Goal: Task Accomplishment & Management: Manage account settings

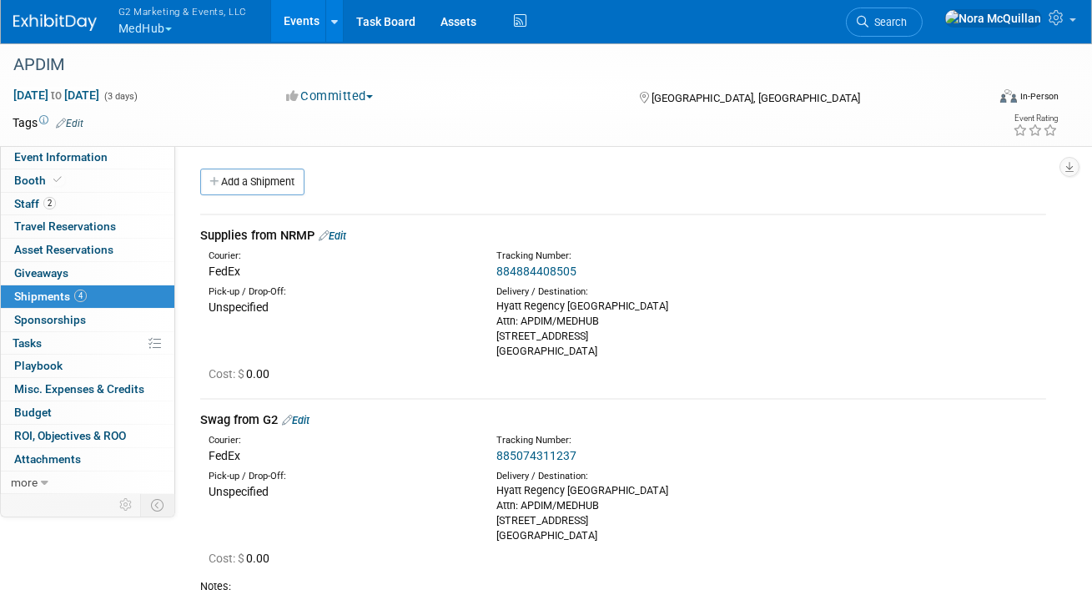
click at [345, 234] on link "Edit" at bounding box center [333, 235] width 28 height 13
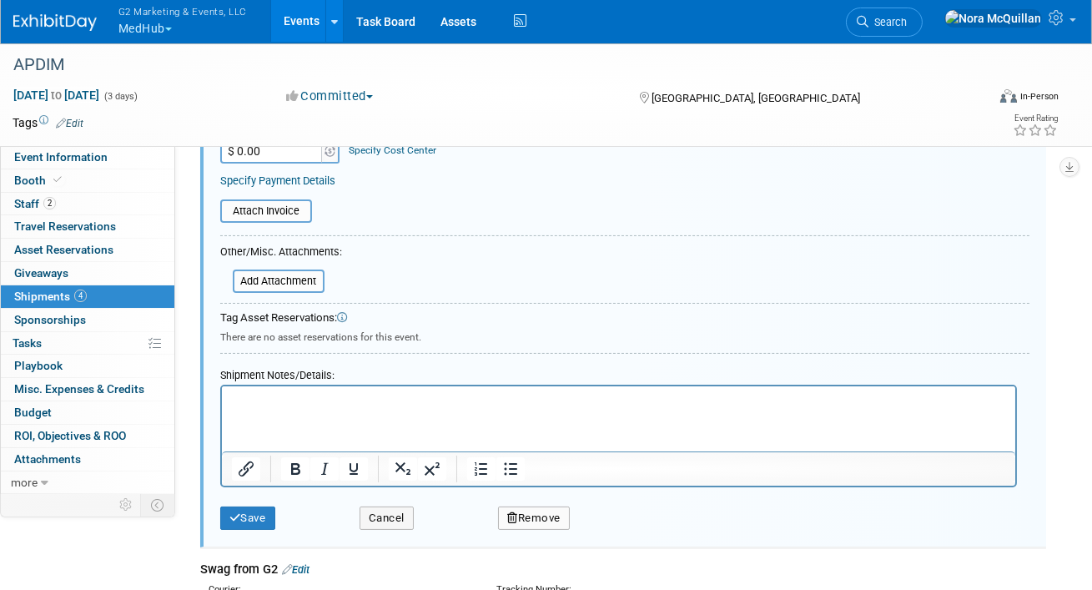
scroll to position [441, 0]
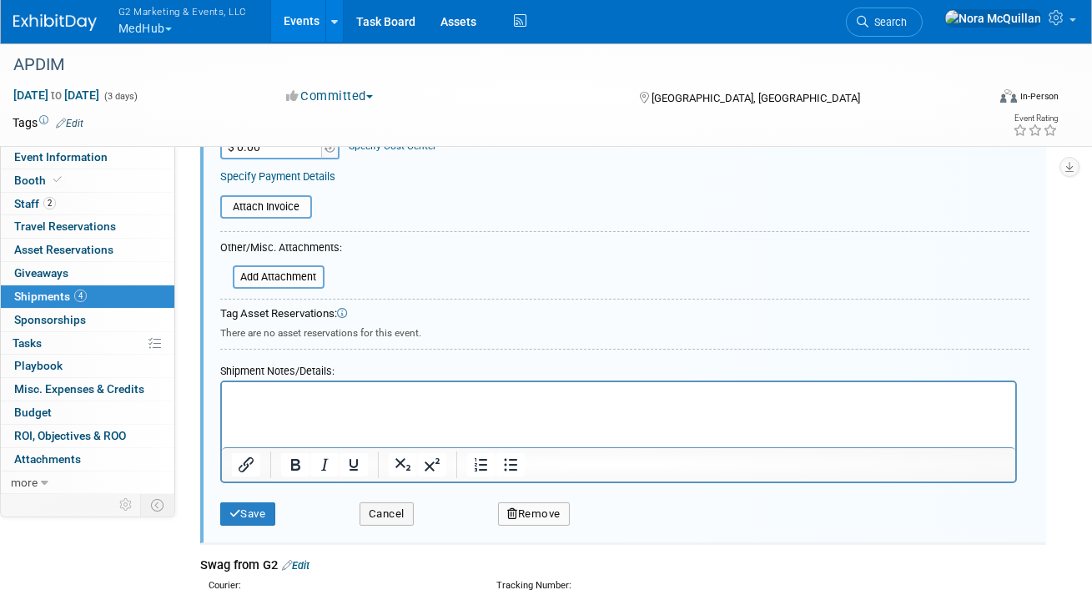
click at [362, 405] on html at bounding box center [618, 392] width 794 height 23
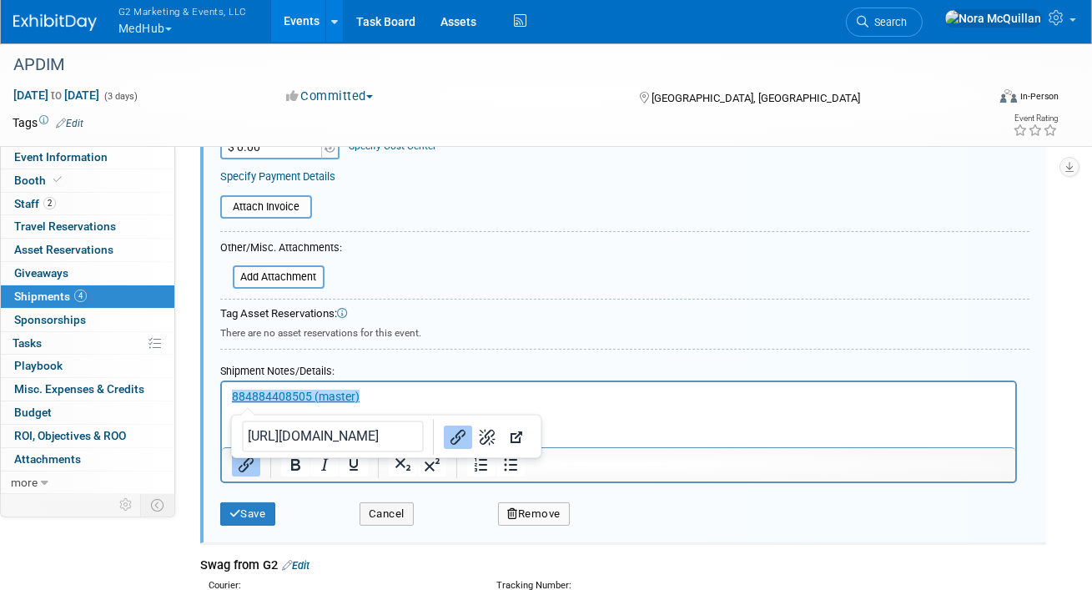
click at [403, 396] on p "﻿884884408505 (master)" at bounding box center [618, 396] width 774 height 17
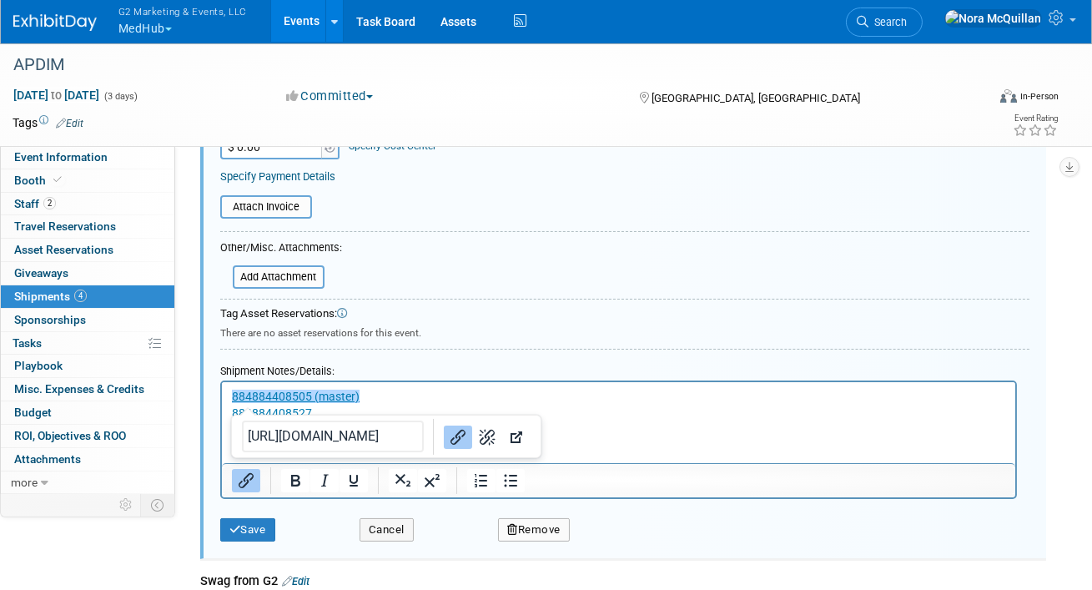
click at [552, 421] on html "﻿884884408505 (master) 884884408527" at bounding box center [618, 400] width 794 height 39
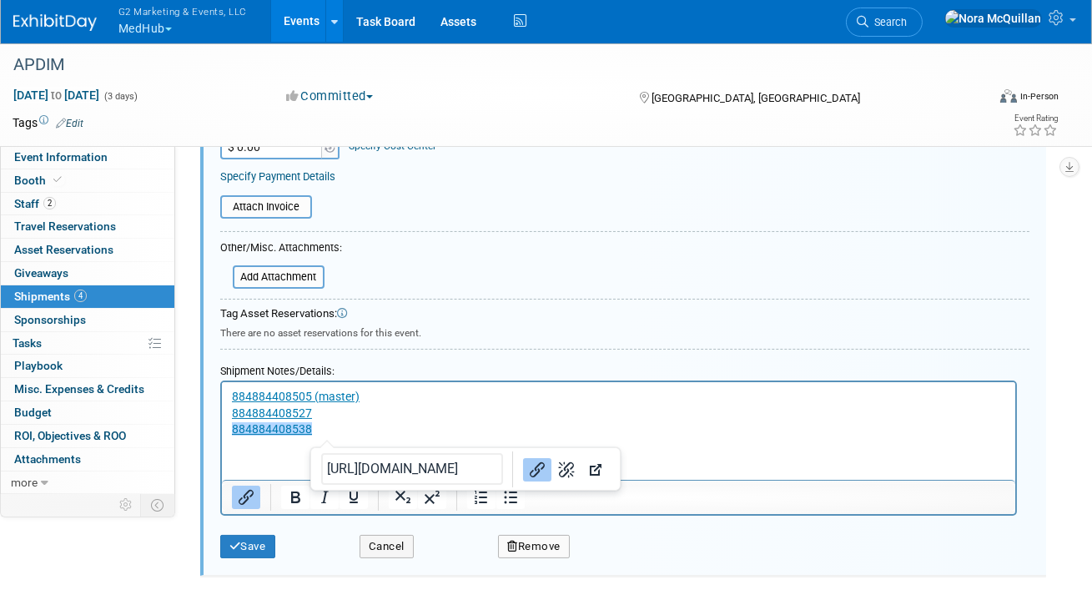
click at [597, 432] on p "884884408538﻿" at bounding box center [618, 429] width 774 height 17
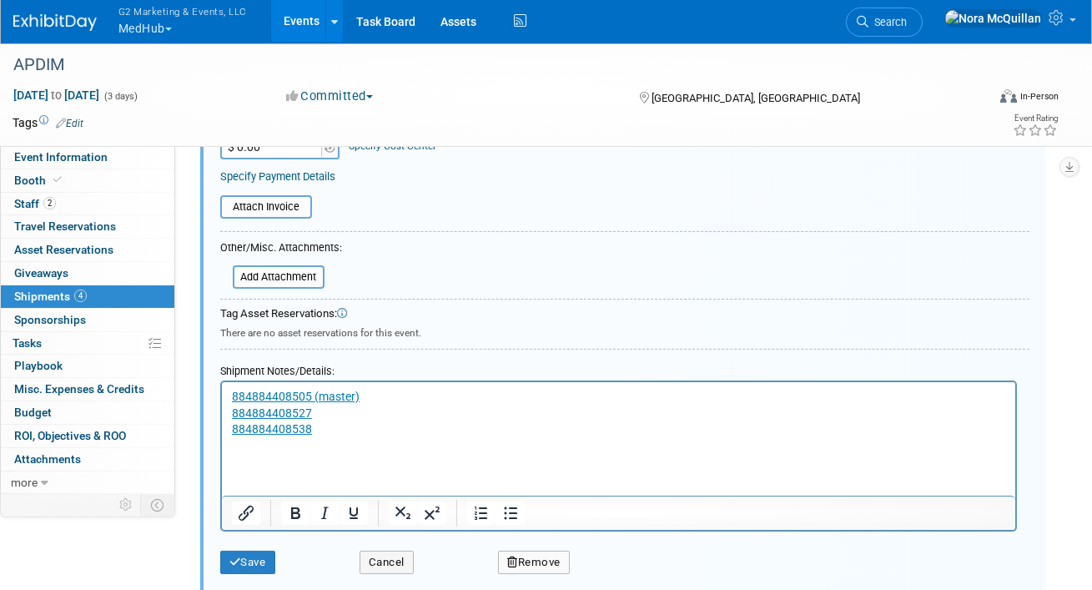
paste body "Rich Text Area. Press ALT-0 for help."
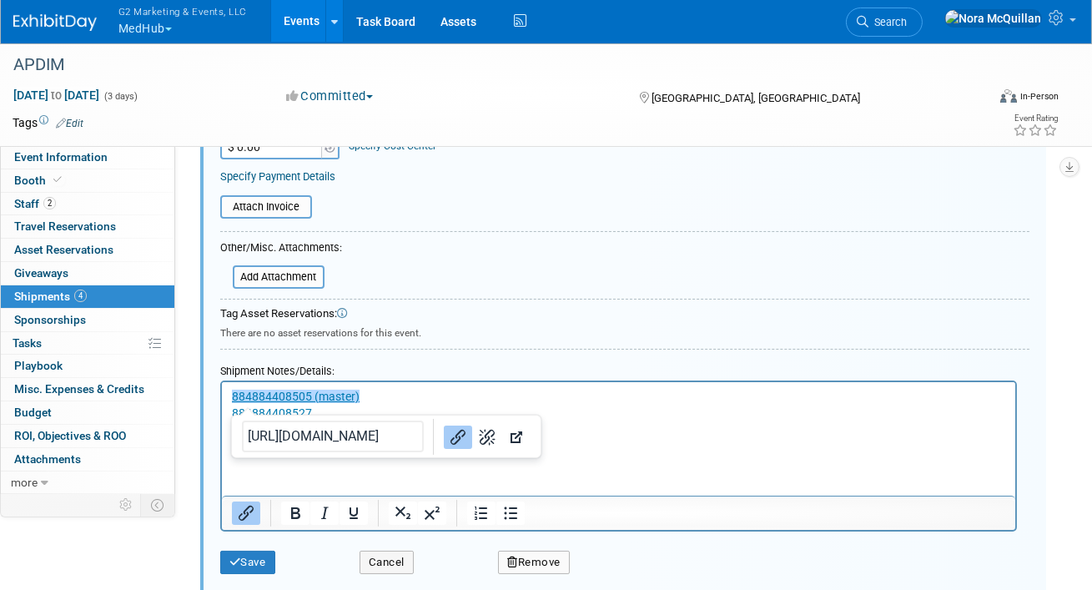
click at [601, 453] on p "884884408549" at bounding box center [618, 445] width 774 height 17
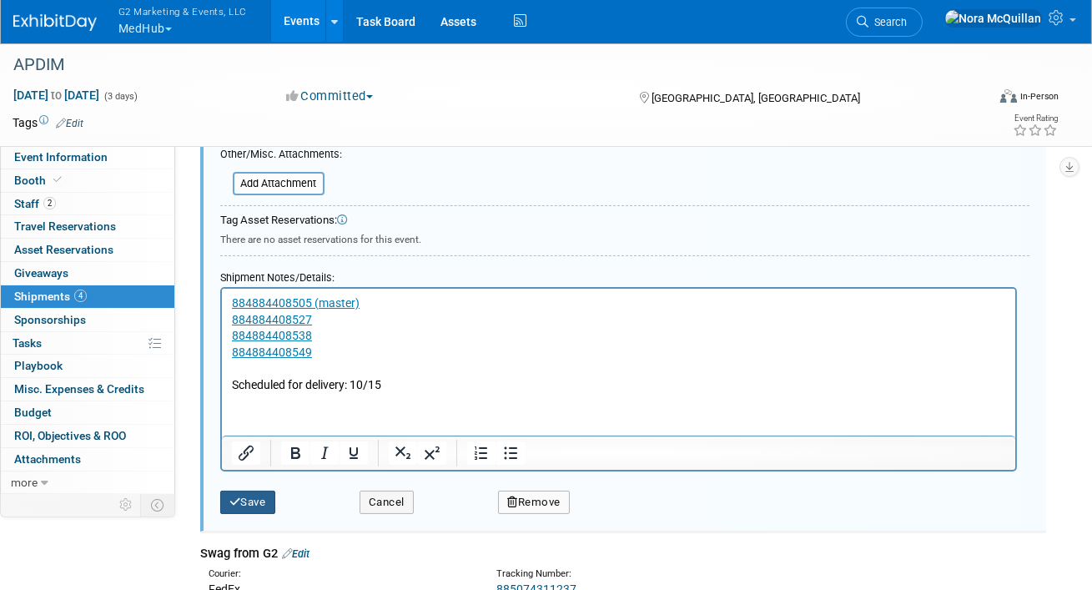
click at [262, 491] on button "Save" at bounding box center [247, 502] width 55 height 23
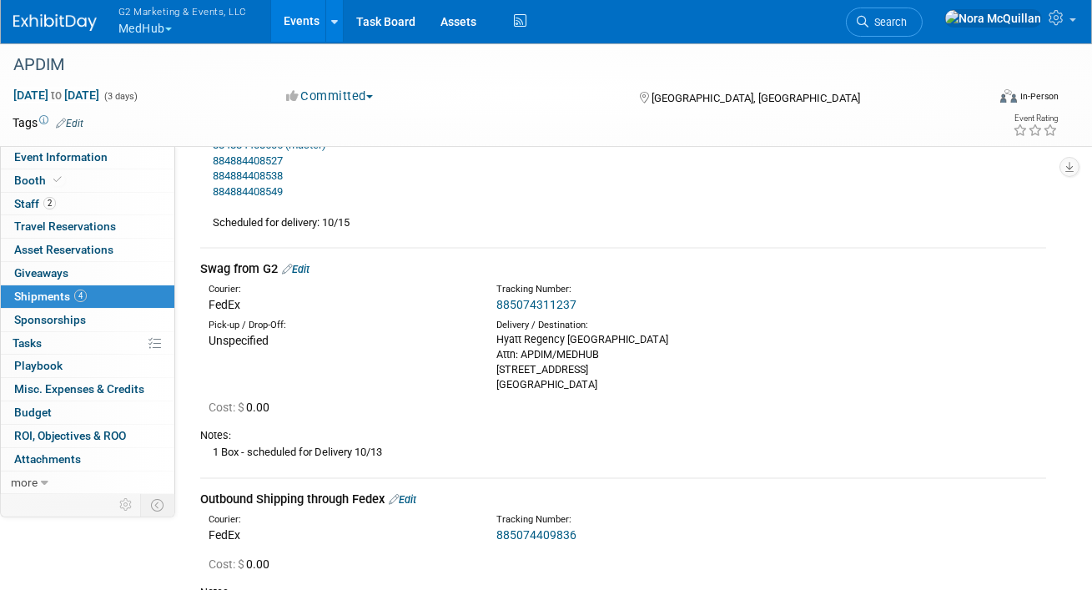
scroll to position [292, 0]
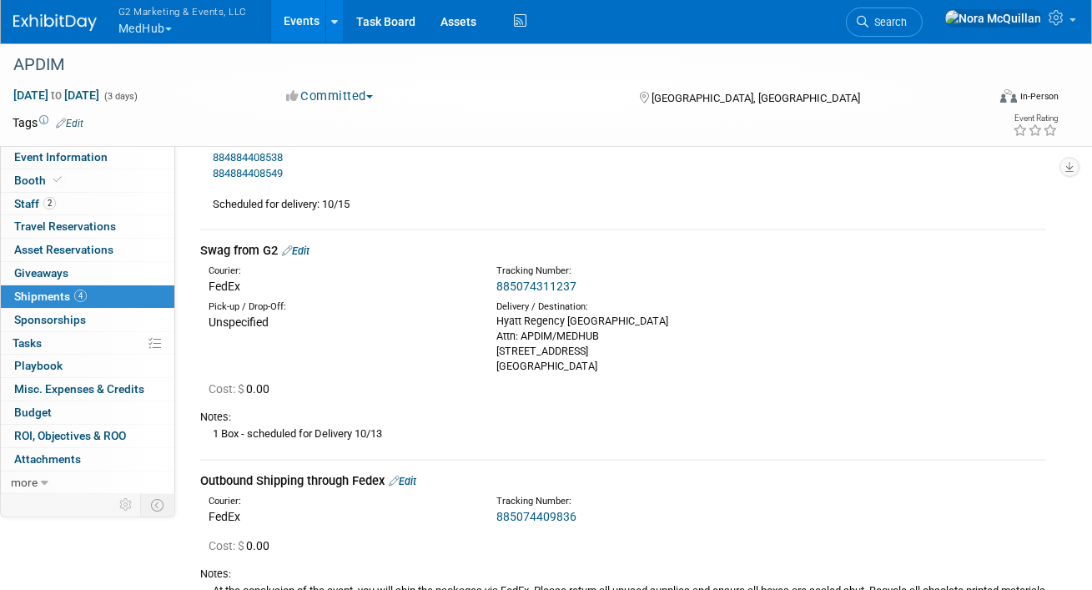
click at [524, 282] on link "885074311237" at bounding box center [536, 286] width 80 height 13
click at [308, 249] on link "Edit" at bounding box center [296, 250] width 28 height 13
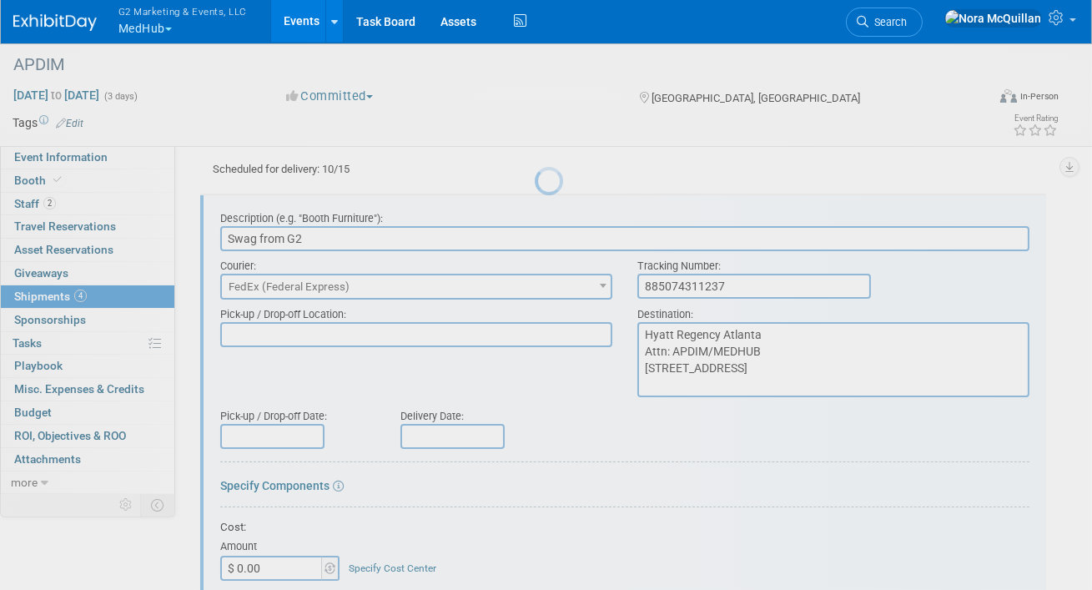
scroll to position [332, 0]
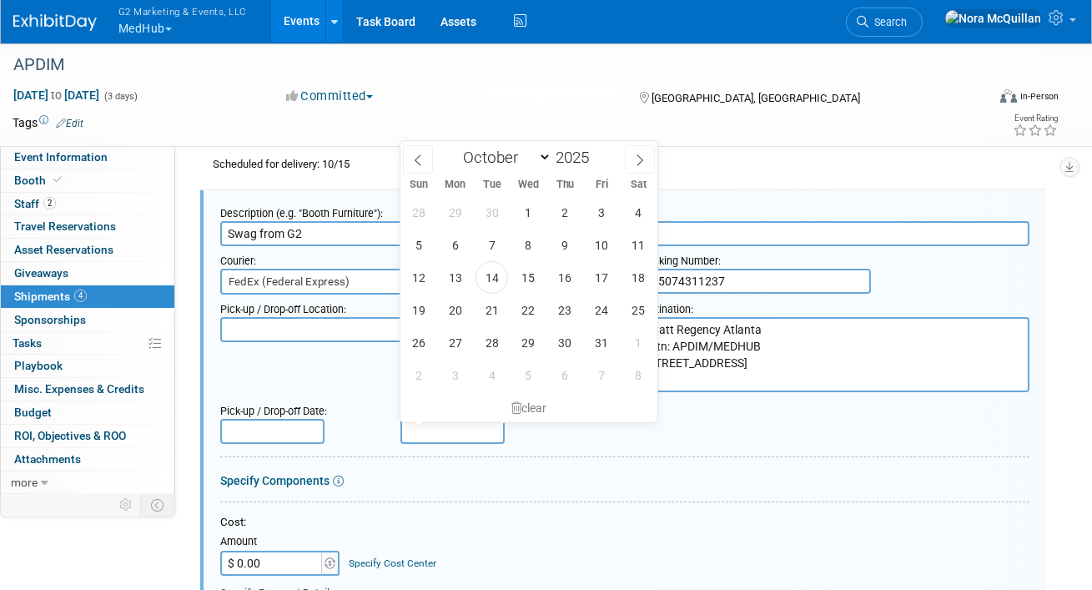
click at [439, 436] on input "text" at bounding box center [453, 431] width 104 height 25
click at [451, 284] on span "13" at bounding box center [455, 277] width 33 height 33
type input "Oct 13, 2025"
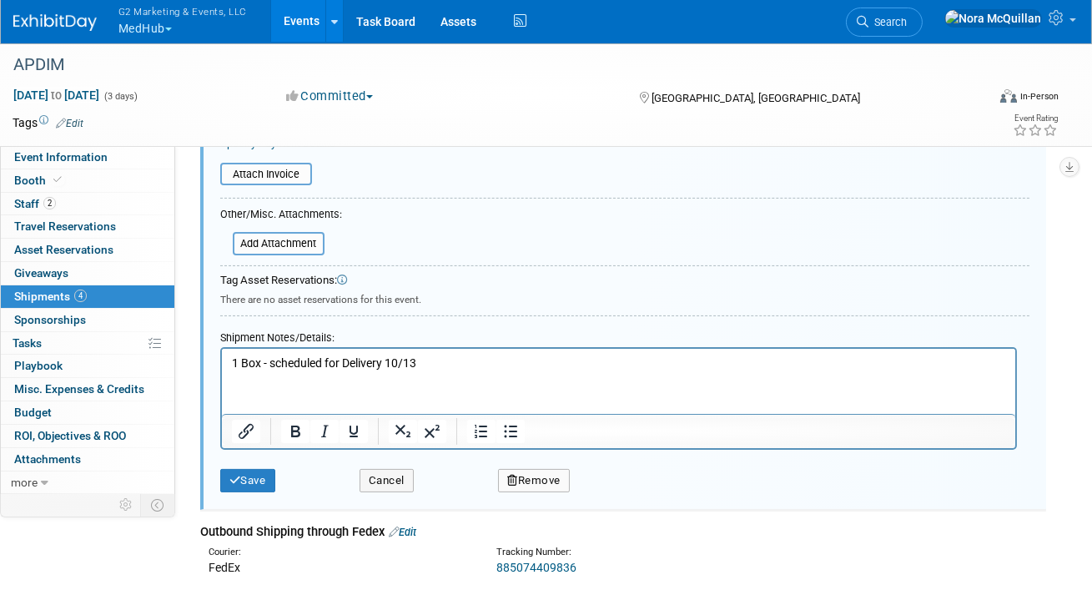
scroll to position [786, 0]
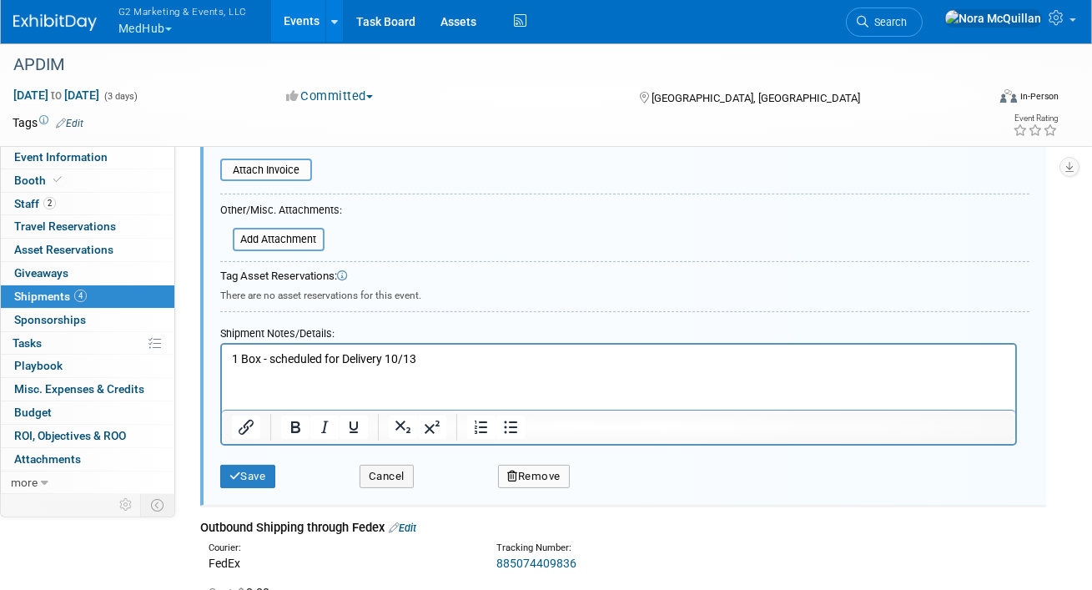
click at [355, 355] on p "1 Box - scheduled for Delivery 10/13" at bounding box center [618, 359] width 774 height 17
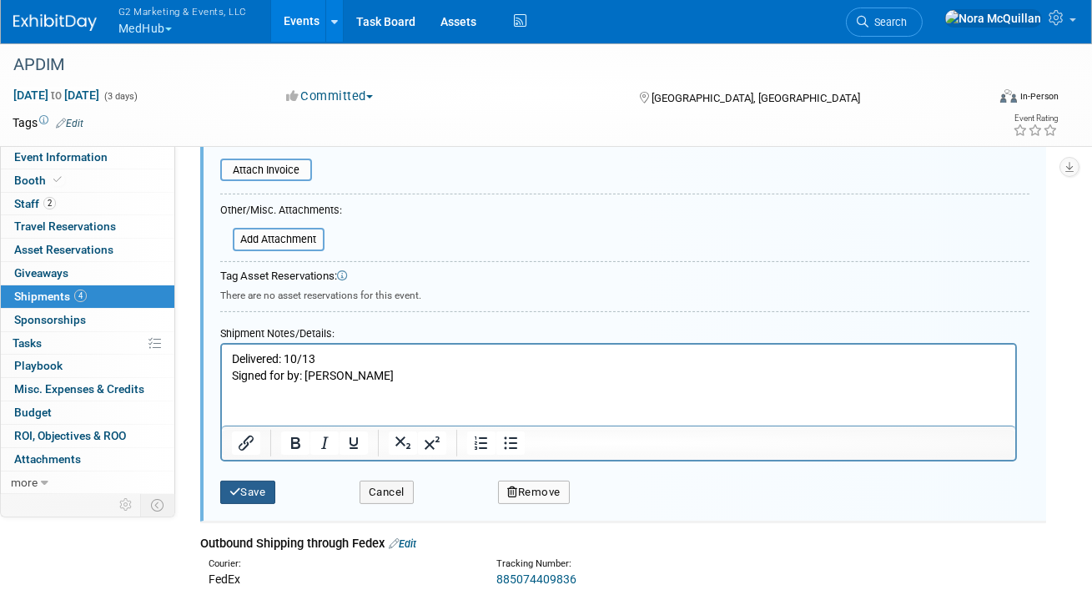
click at [265, 491] on button "Save" at bounding box center [247, 492] width 55 height 23
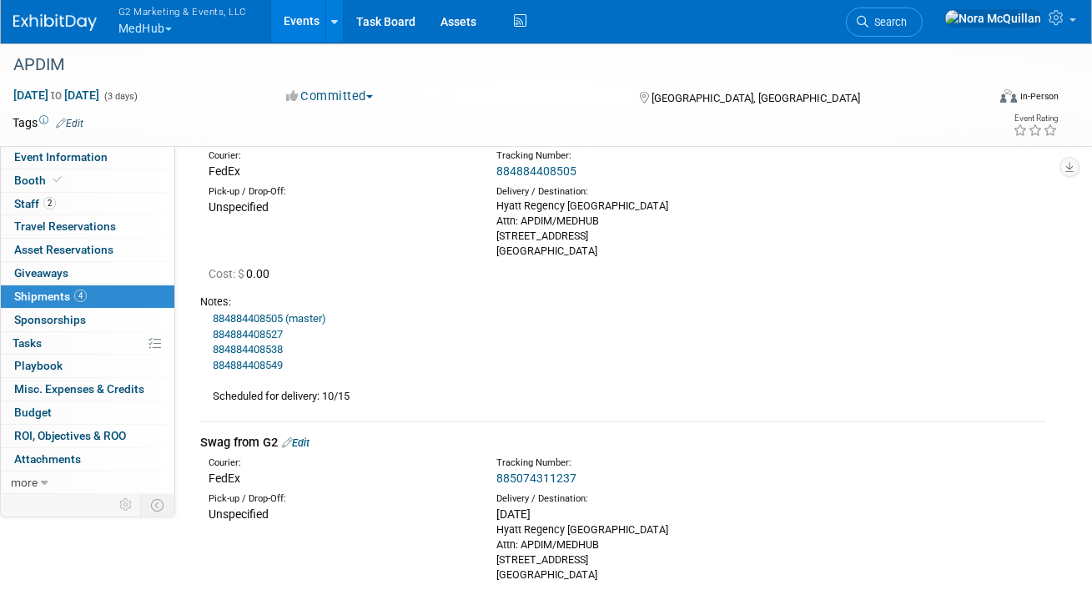
scroll to position [0, 0]
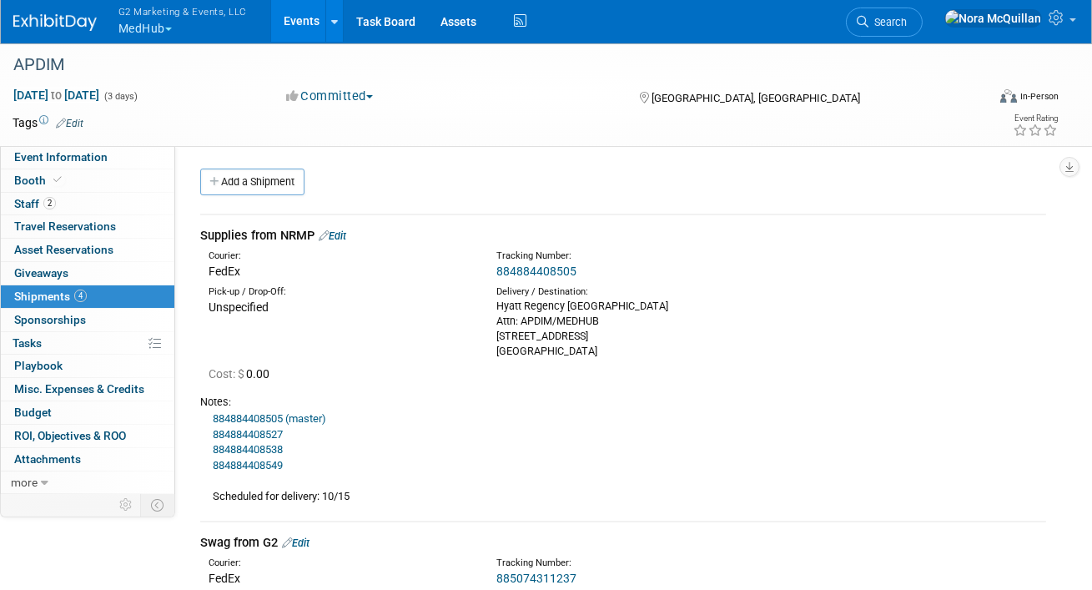
drag, startPoint x: 583, startPoint y: 351, endPoint x: 491, endPoint y: 310, distance: 100.8
click at [491, 310] on div "Delivery / Destination: Hyatt Regency Atlanta Attn: APDIM/MEDHUB 265 Peachtree …" at bounding box center [628, 321] width 288 height 73
copy div "Hyatt Regency Atlanta Attn: APDIM/MEDHUB 265 Peachtree Rd NE, Atlanta, GA 30303"
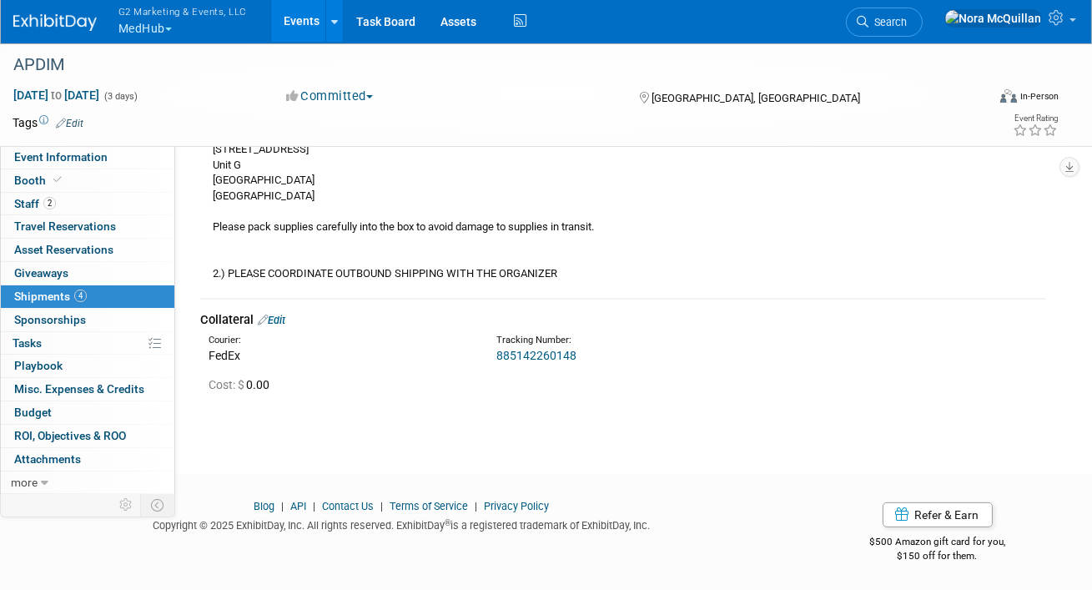
click at [285, 320] on link "Edit" at bounding box center [272, 320] width 28 height 13
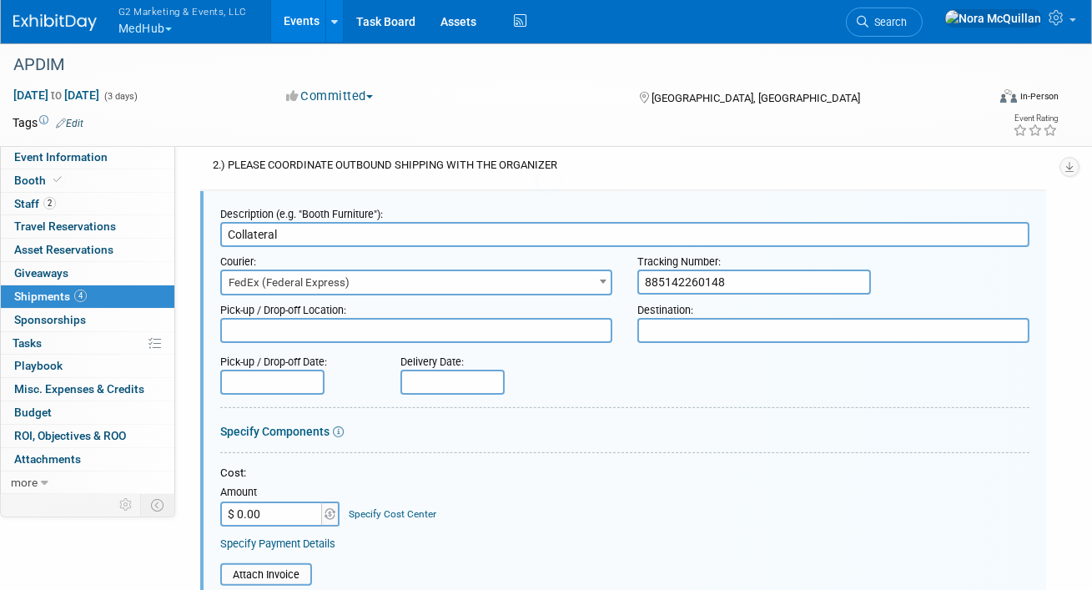
scroll to position [0, 0]
click at [673, 337] on textarea at bounding box center [833, 330] width 392 height 25
paste textarea "Hyatt Regency Atlanta Attn: APDIM/MEDHUB 265 Peachtree Rd NE, Atlanta, GA 30303"
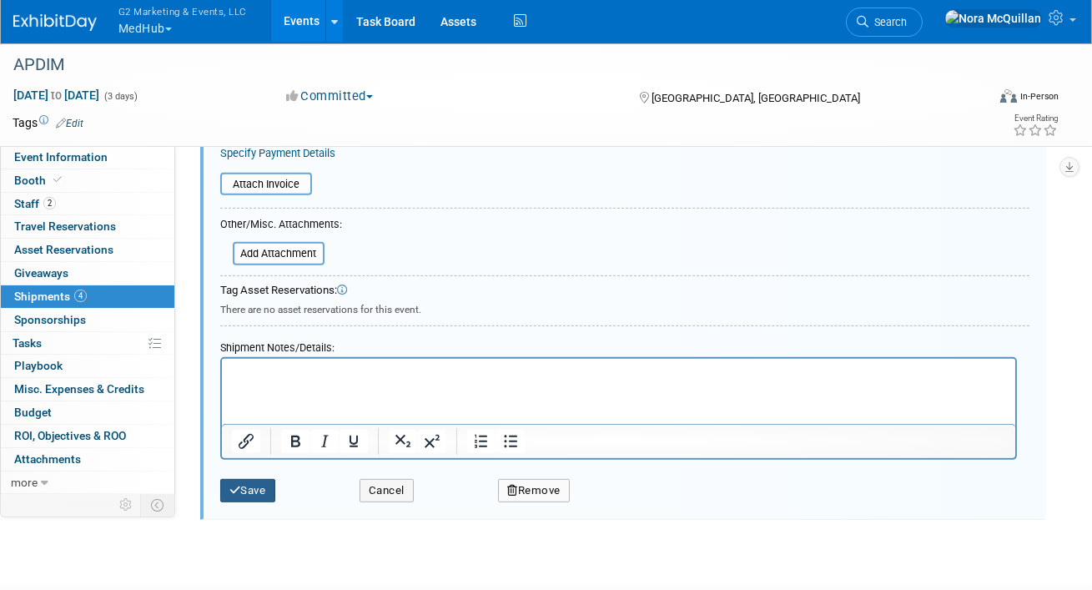
type textarea "Hyatt Regency Atlanta Attn: APDIM/MEDHUB 265 Peachtree Rd NE, Atlanta, GA 30303"
click at [251, 487] on button "Save" at bounding box center [247, 490] width 55 height 23
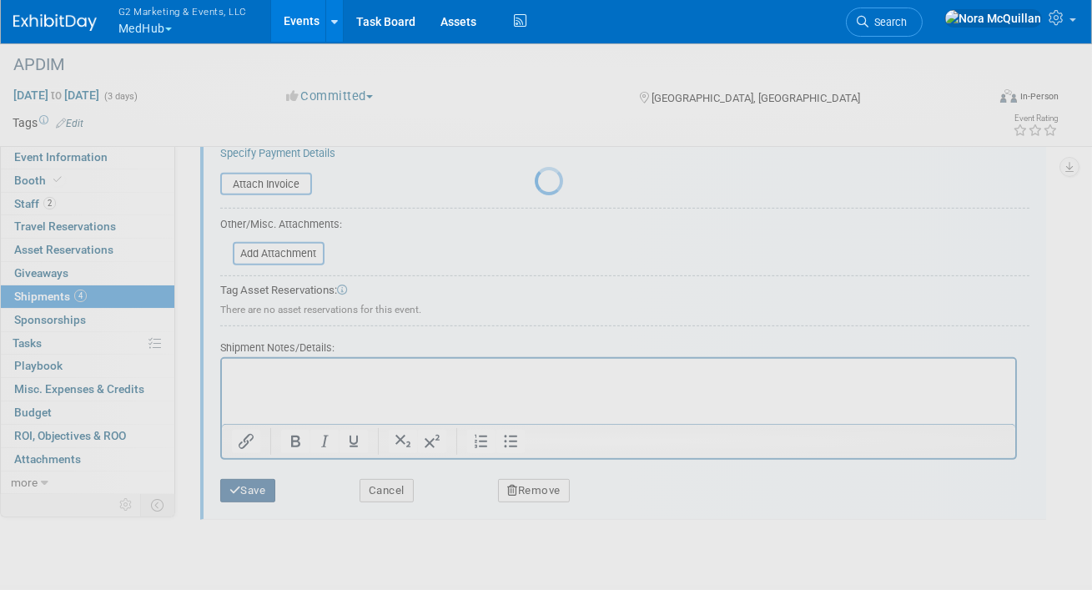
scroll to position [932, 0]
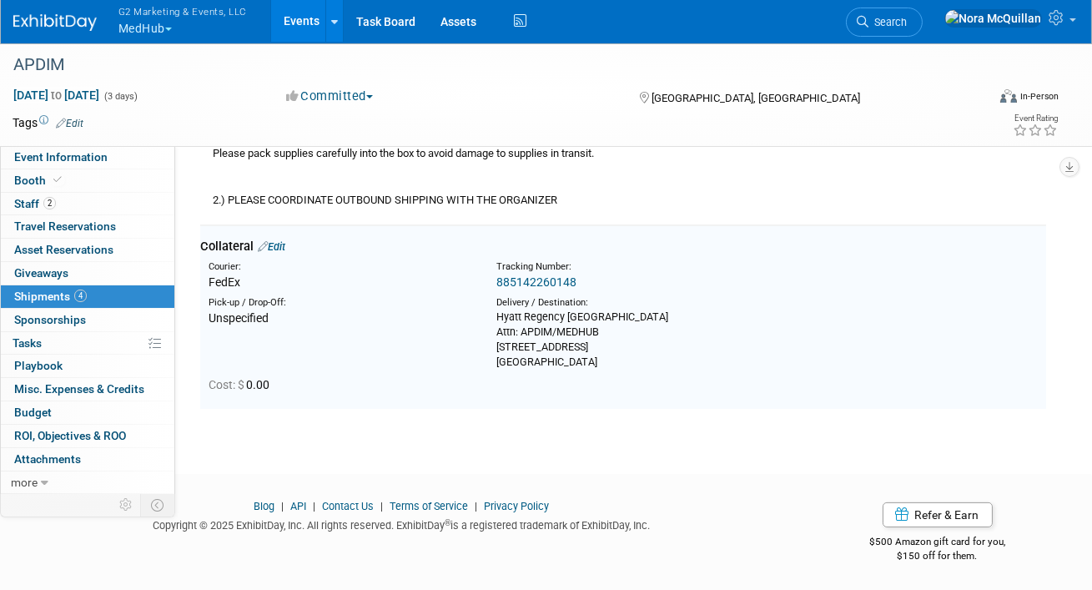
click at [531, 280] on link "885142260148" at bounding box center [536, 281] width 80 height 13
click at [280, 244] on link "Edit" at bounding box center [272, 246] width 28 height 13
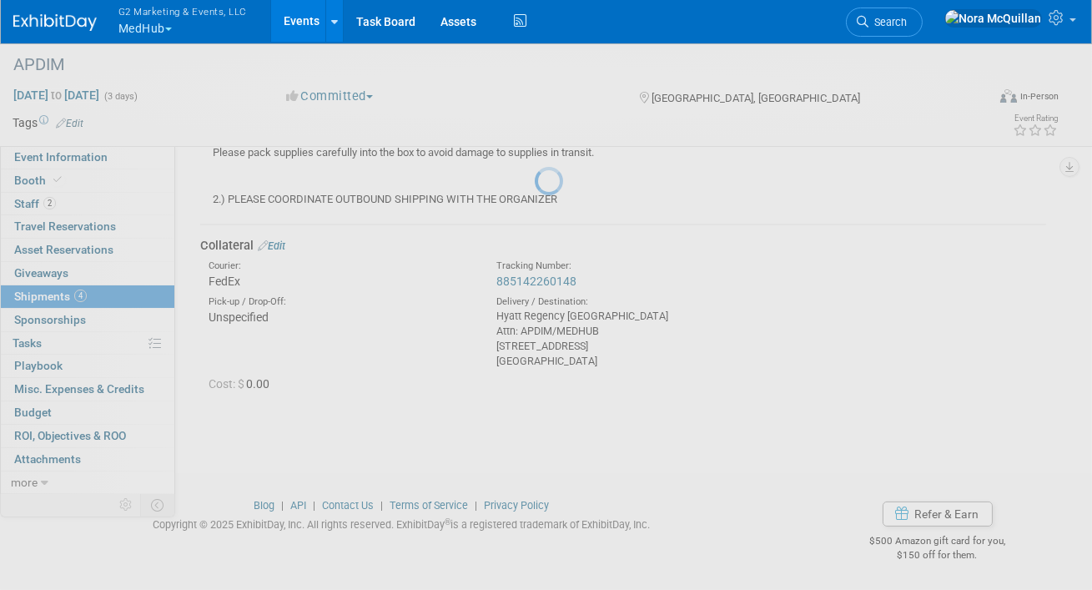
select select "9"
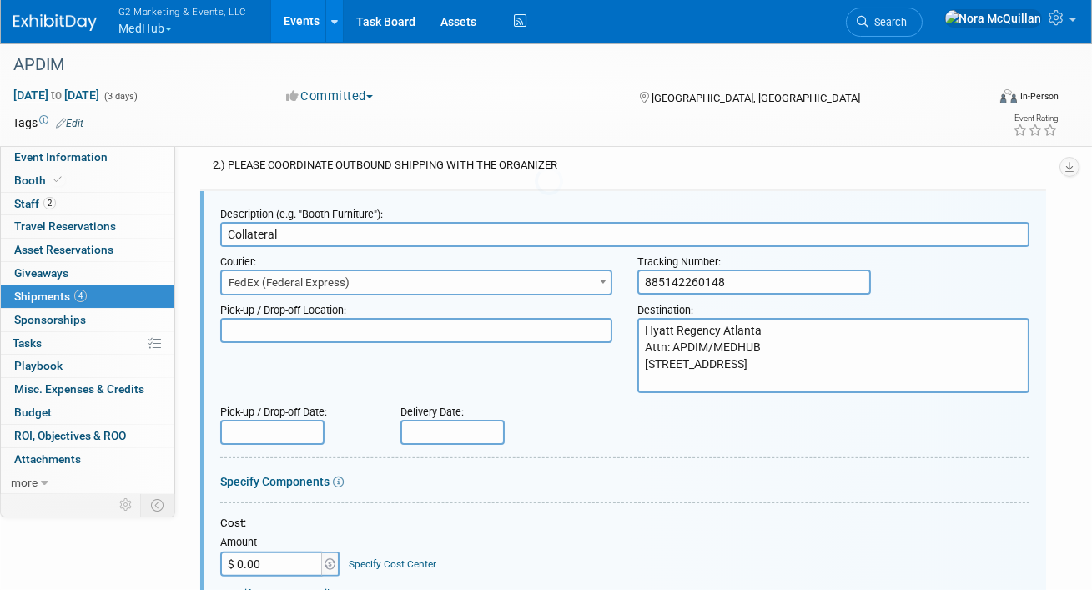
scroll to position [0, 0]
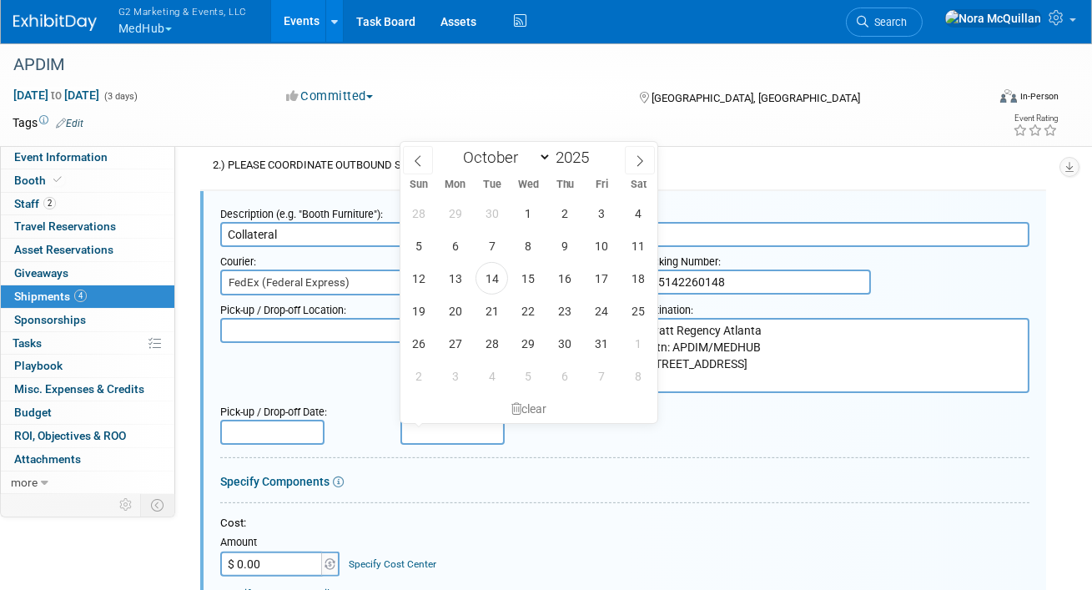
click at [419, 431] on input "text" at bounding box center [453, 432] width 104 height 25
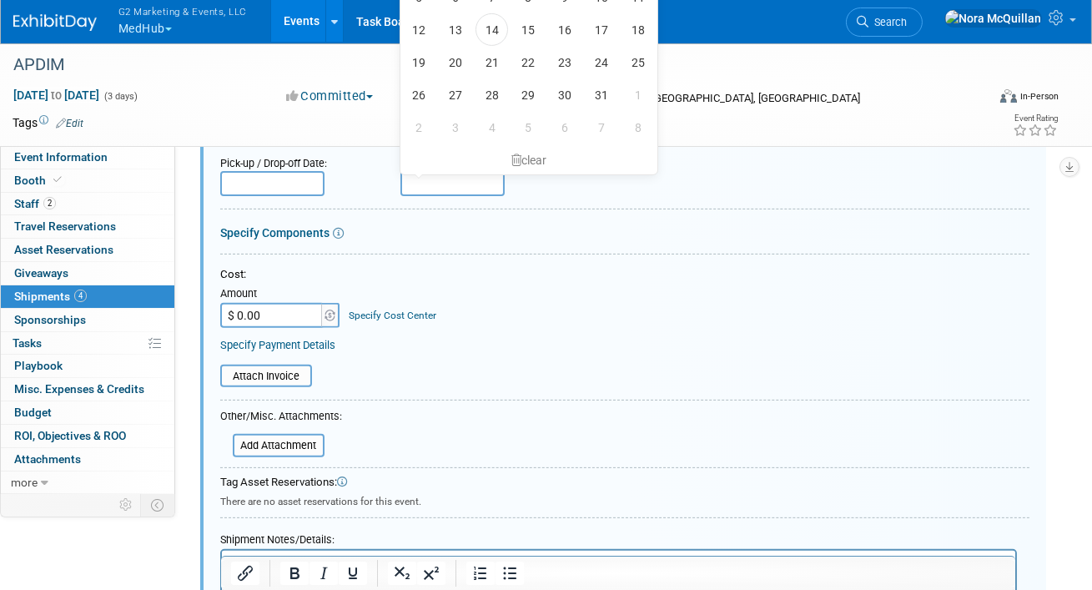
scroll to position [1240, 0]
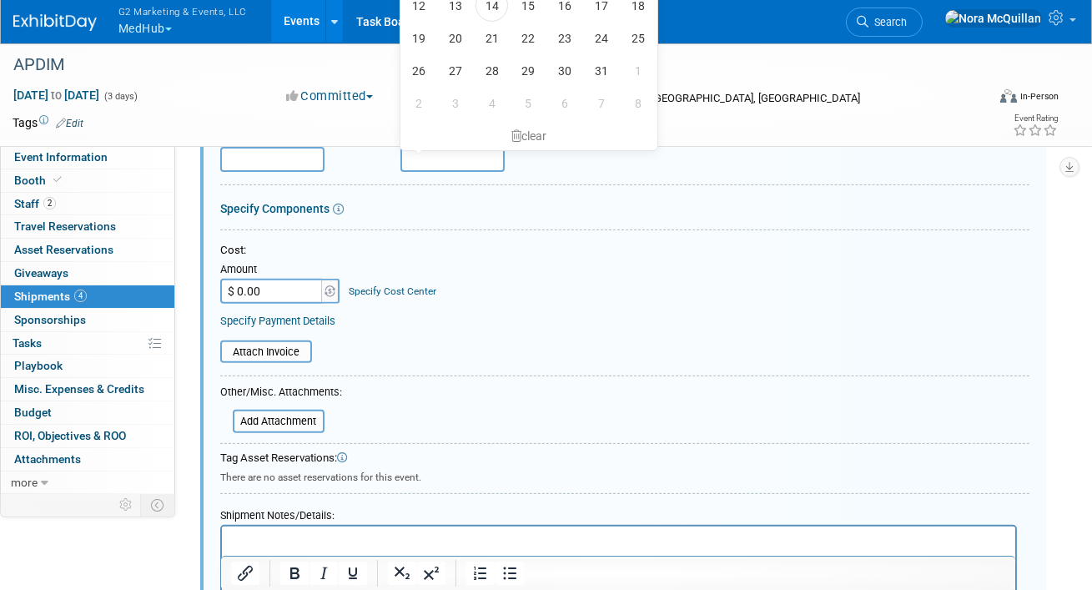
click at [345, 533] on p "Rich Text Area. Press ALT-0 for help." at bounding box center [618, 541] width 774 height 17
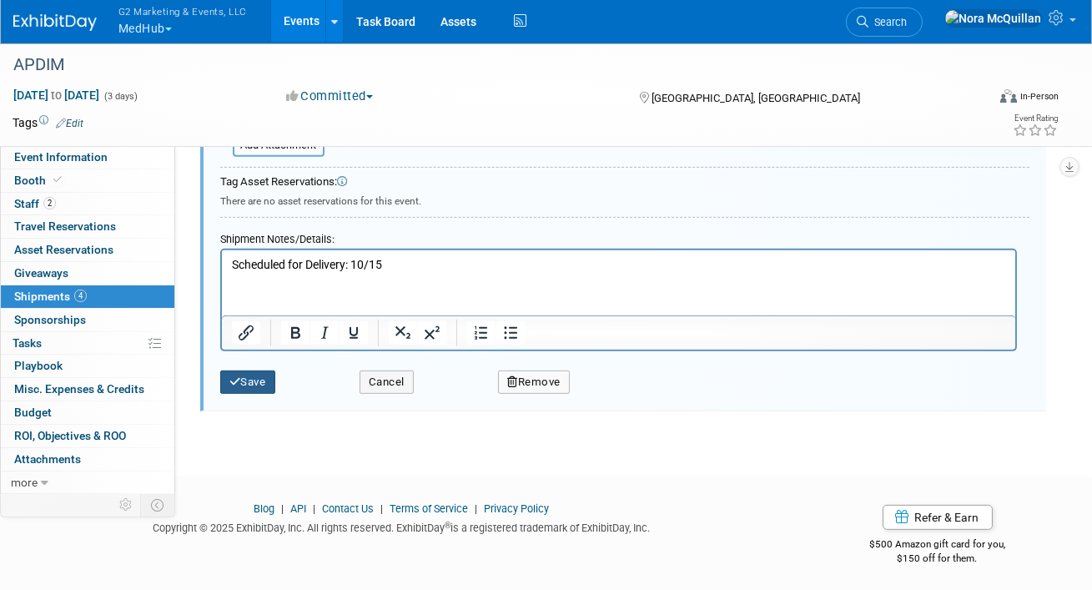
click at [247, 378] on button "Save" at bounding box center [247, 381] width 55 height 23
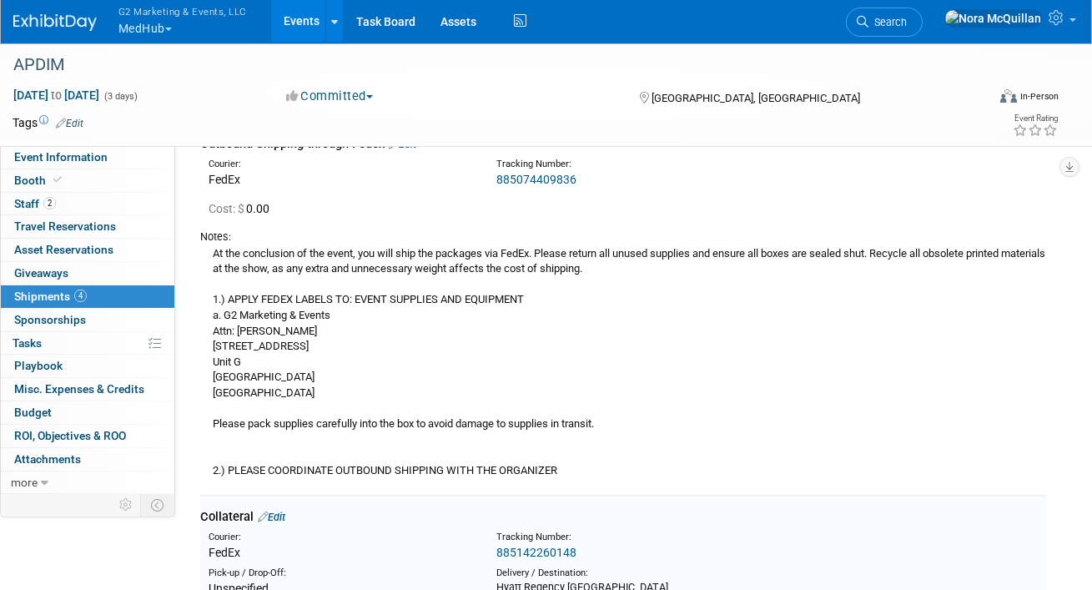
scroll to position [661, 0]
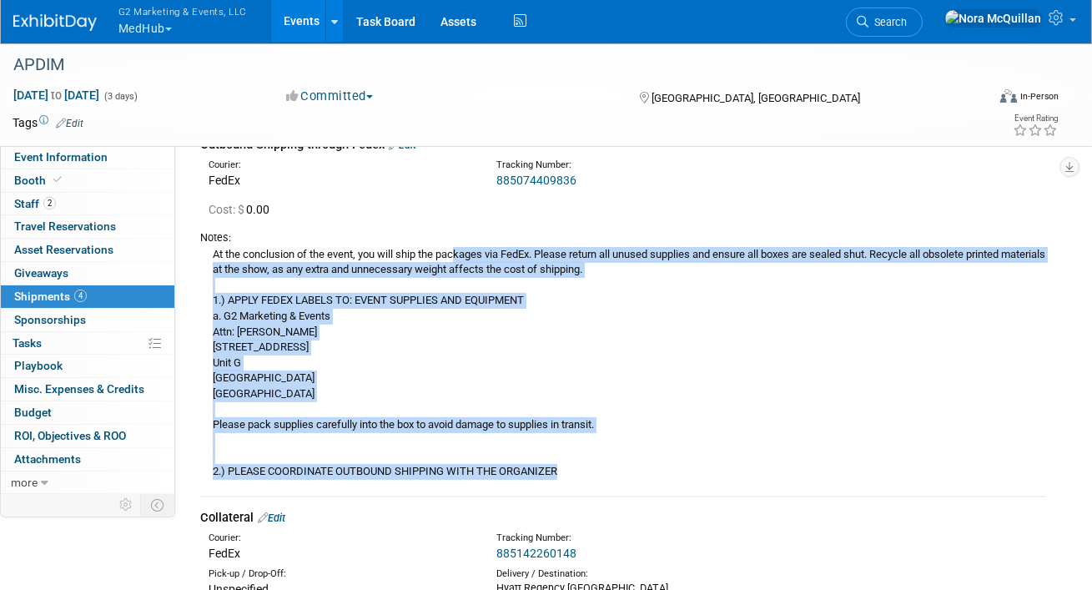
drag, startPoint x: 564, startPoint y: 474, endPoint x: 214, endPoint y: 254, distance: 413.2
click at [214, 254] on div "At the conclusion of the event, you will ship the packages via FedEx. Please re…" at bounding box center [623, 362] width 846 height 234
copy div "At the conclusion of the event, you will ship the packages via FedEx. Please re…"
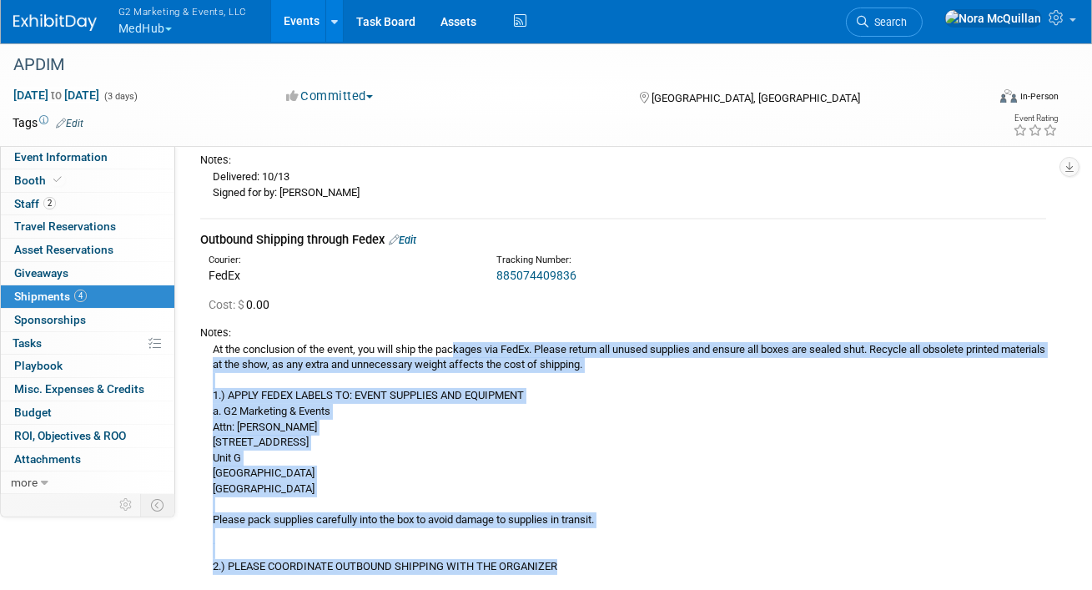
scroll to position [0, 0]
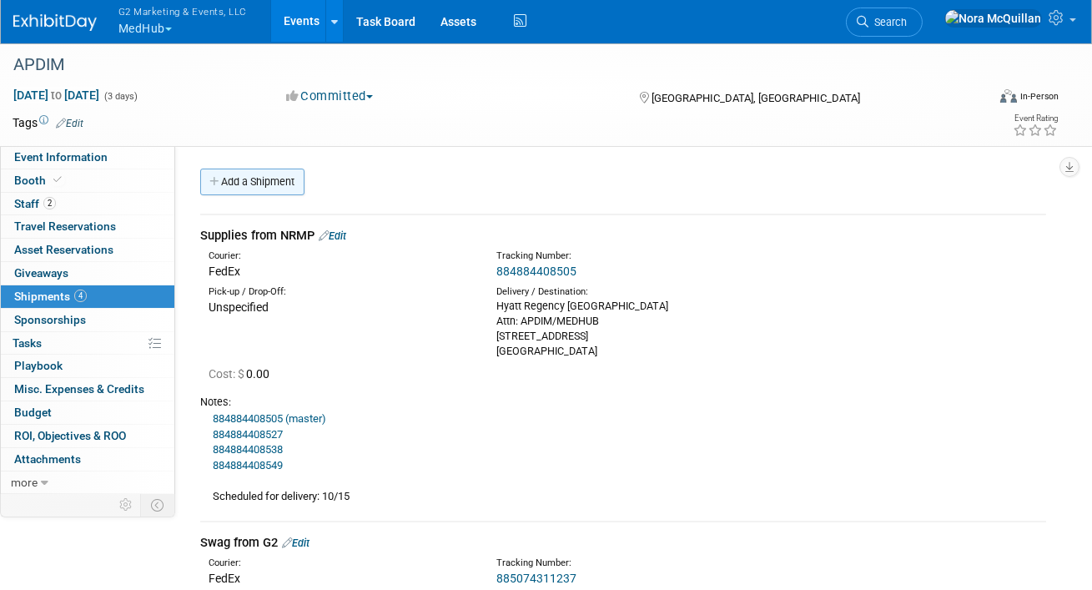
click at [240, 178] on link "Add a Shipment" at bounding box center [252, 182] width 104 height 27
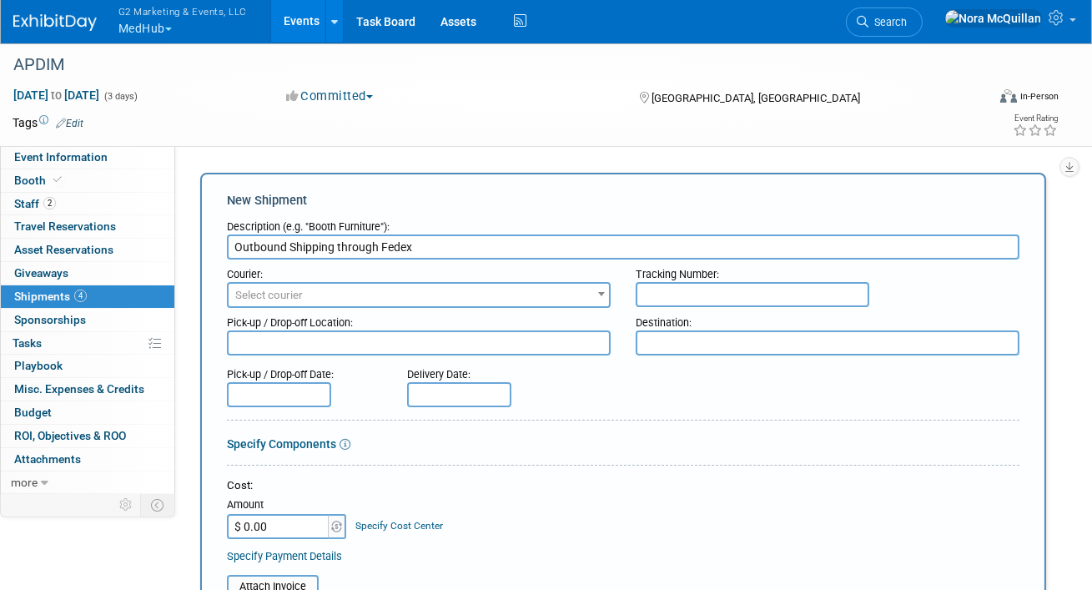
type input "Outbound Shipping through Fedex"
click at [286, 299] on span "Select courier" at bounding box center [269, 295] width 68 height 13
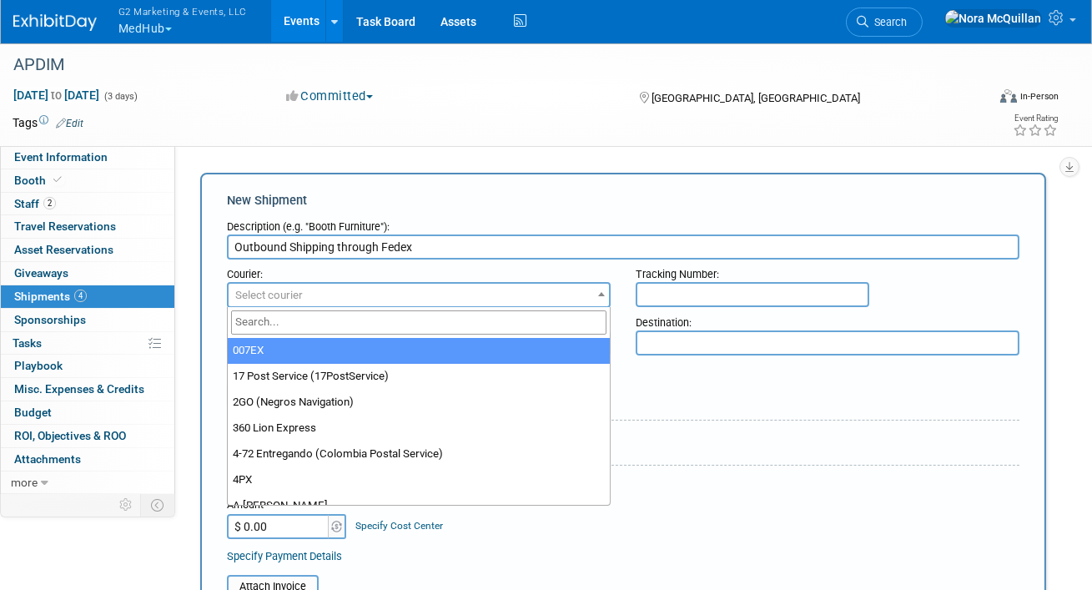
click at [299, 328] on input "search" at bounding box center [418, 322] width 375 height 24
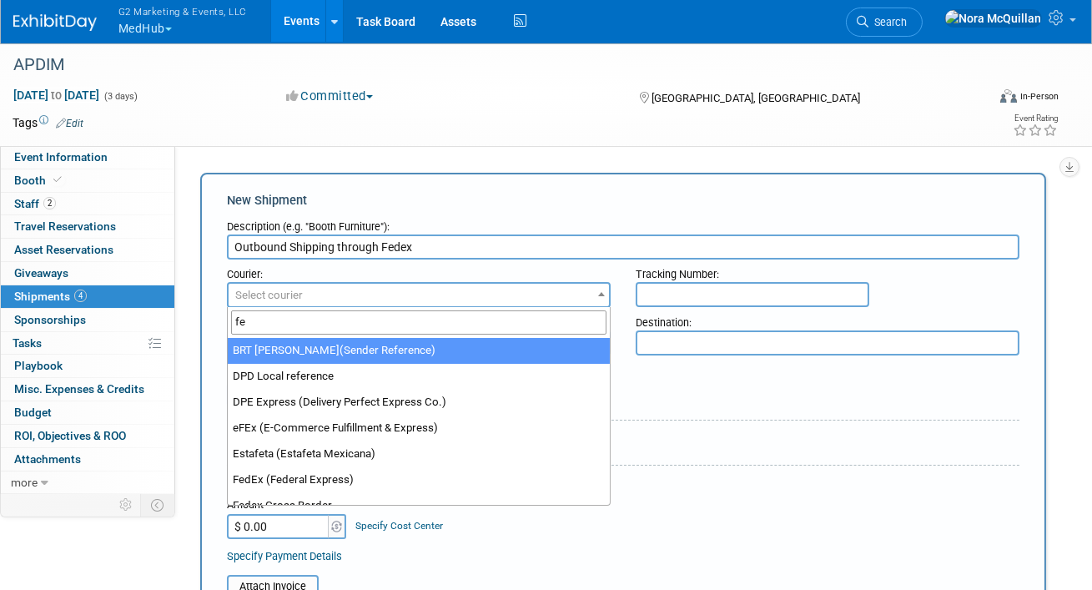
type input "fed"
select select "206"
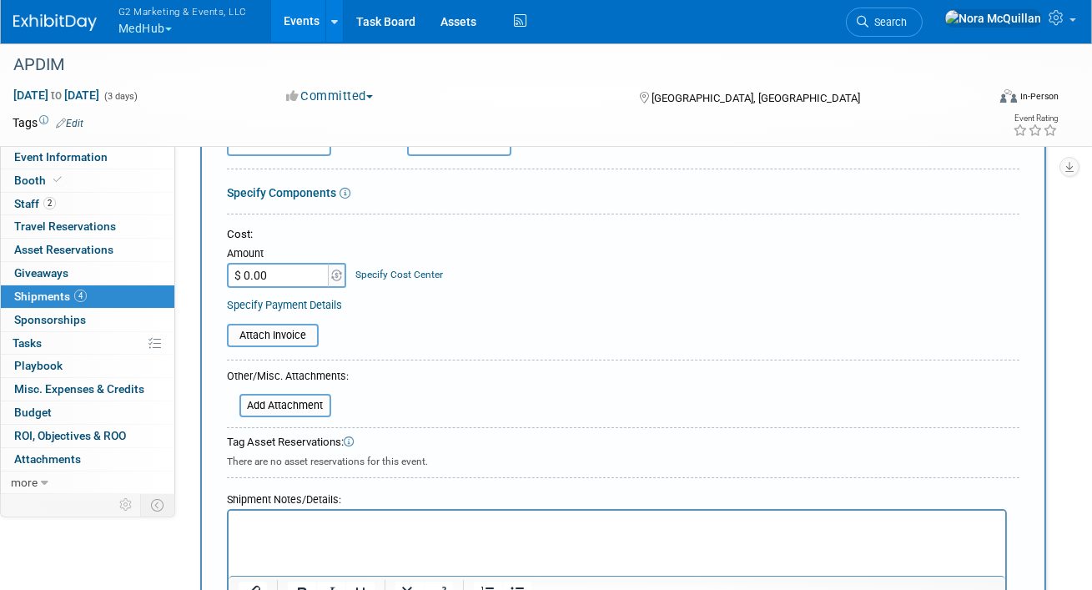
scroll to position [321, 0]
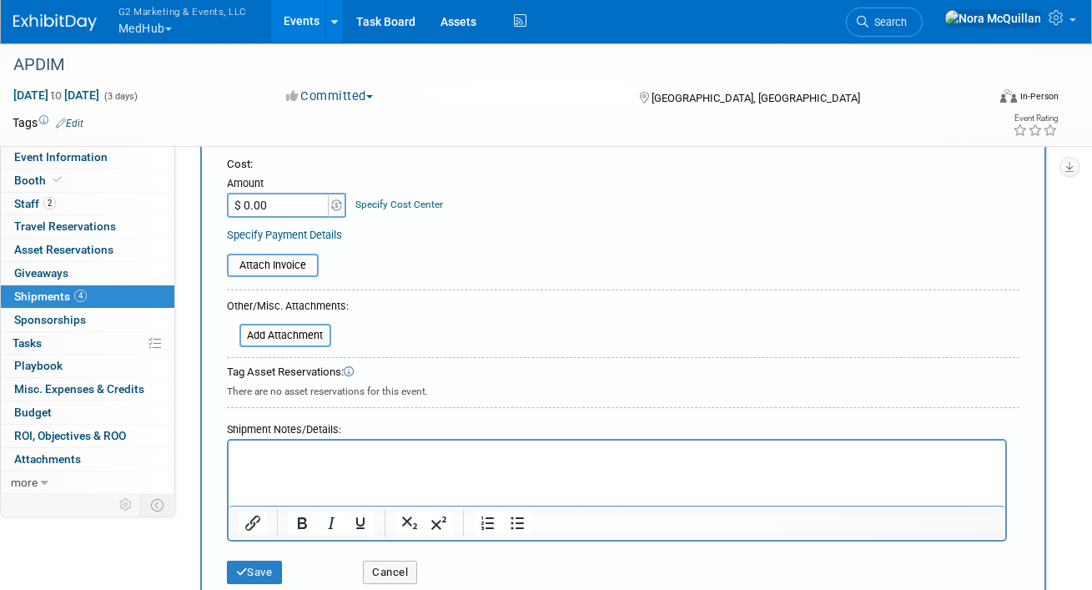
click at [365, 453] on p "Rich Text Area. Press ALT-0 for help." at bounding box center [617, 455] width 758 height 17
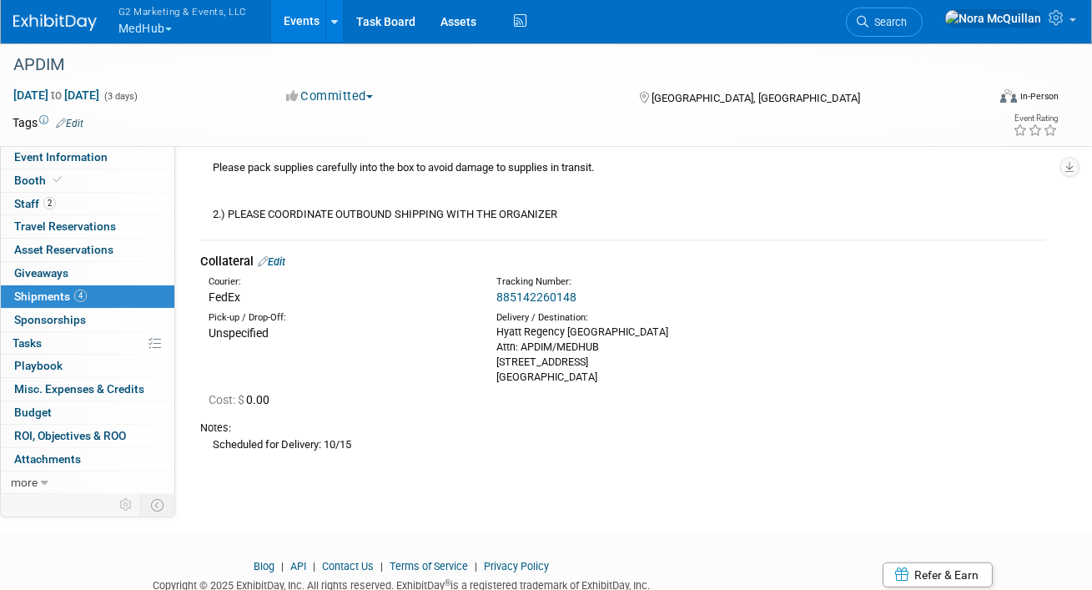
scroll to position [1877, 0]
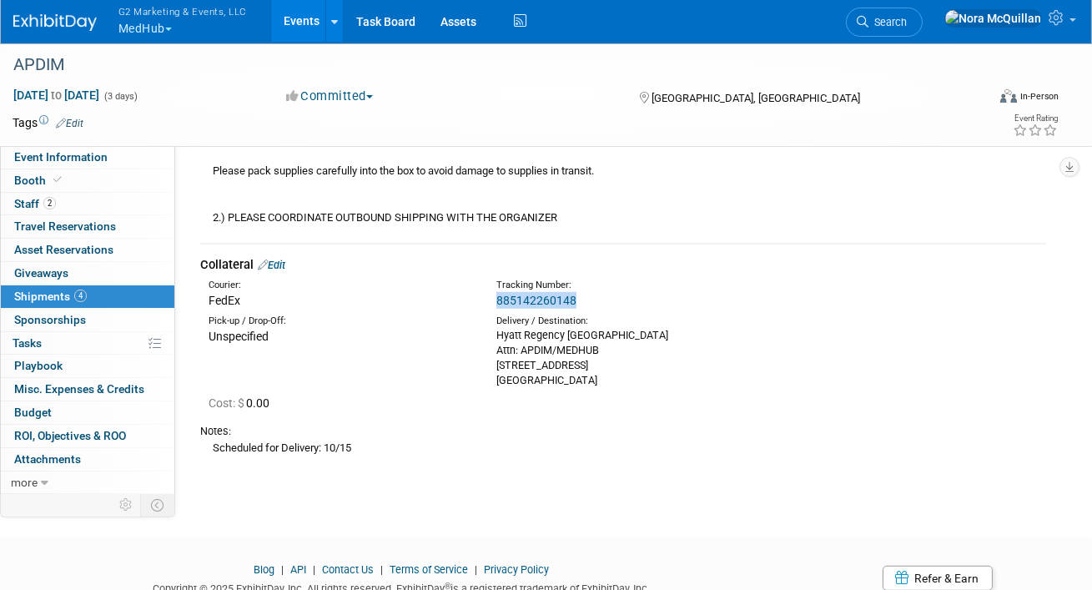
drag, startPoint x: 580, startPoint y: 294, endPoint x: 490, endPoint y: 300, distance: 90.4
click at [490, 300] on div "Tracking Number: 885142260148" at bounding box center [664, 294] width 360 height 30
copy link "885142260148"
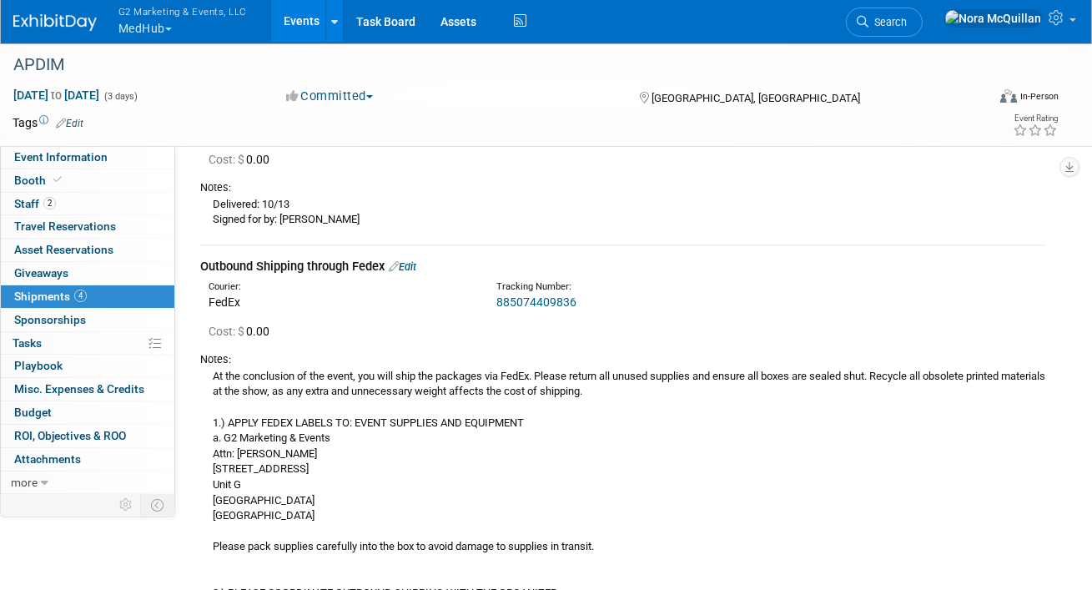
scroll to position [1491, 0]
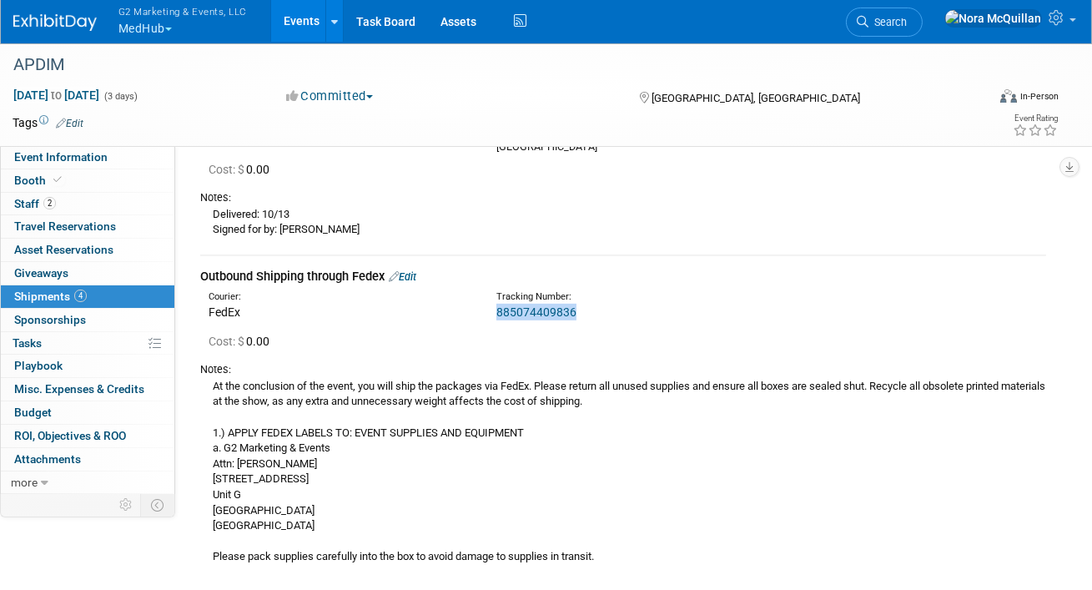
drag, startPoint x: 579, startPoint y: 311, endPoint x: 496, endPoint y: 314, distance: 82.6
click at [496, 314] on div "885074409836" at bounding box center [663, 312] width 335 height 17
copy link "885074409836"
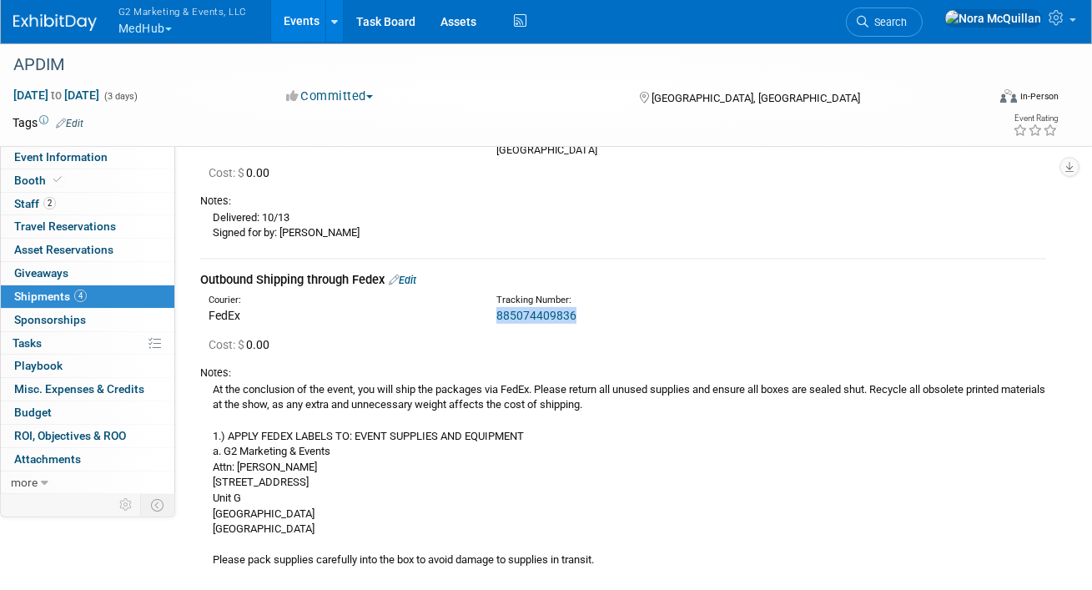
scroll to position [1460, 0]
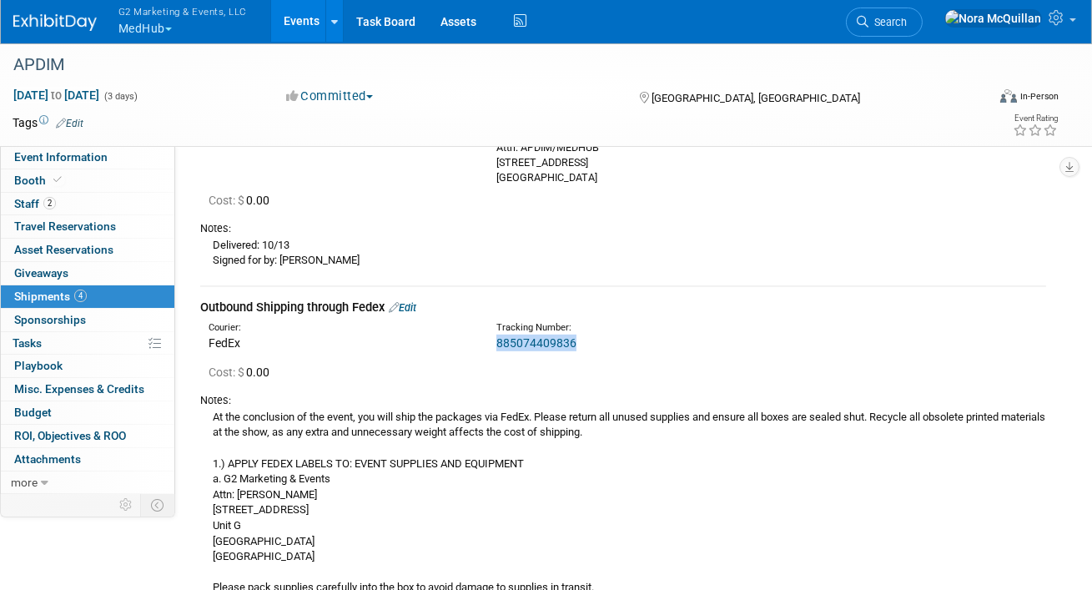
copy link "885074409836"
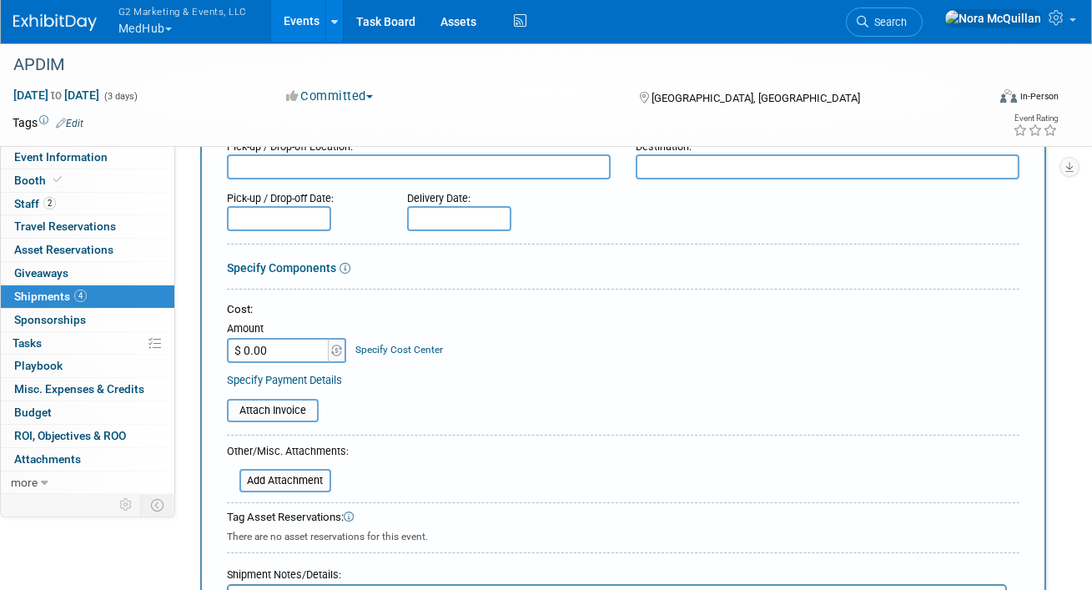
scroll to position [50, 0]
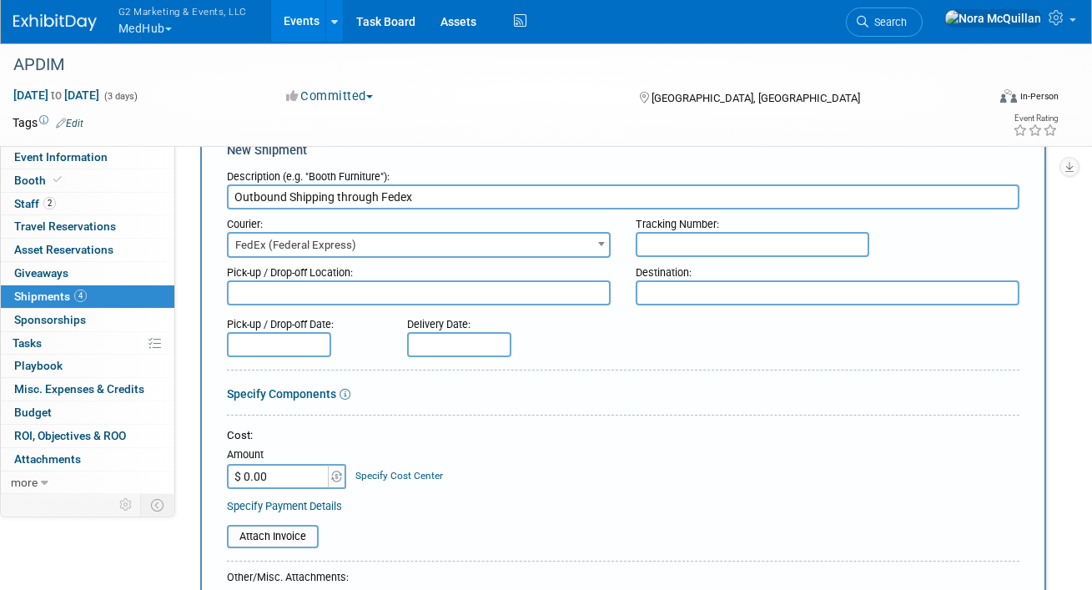
click at [679, 244] on input "text" at bounding box center [753, 244] width 234 height 25
paste input "885074409836"
type input "885074409836"
click at [678, 285] on textarea at bounding box center [828, 292] width 384 height 25
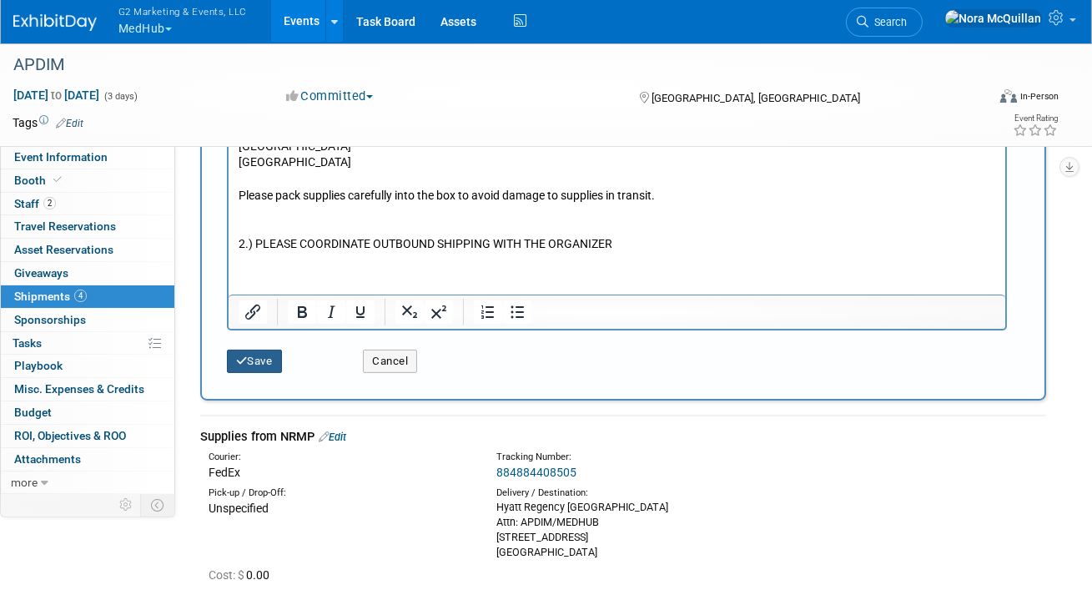
type textarea "G2 Marketing & Events Attn: Adrian Townsend 517 Acorn St. Unit G. Deer Park, NY…"
click at [279, 355] on button "Save" at bounding box center [254, 361] width 55 height 23
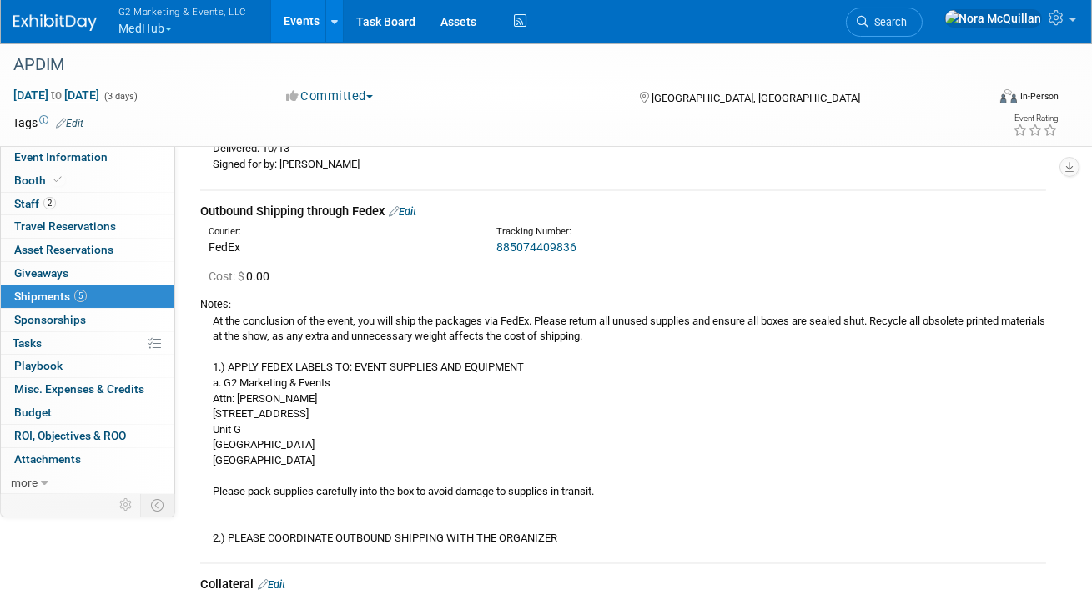
scroll to position [551, 0]
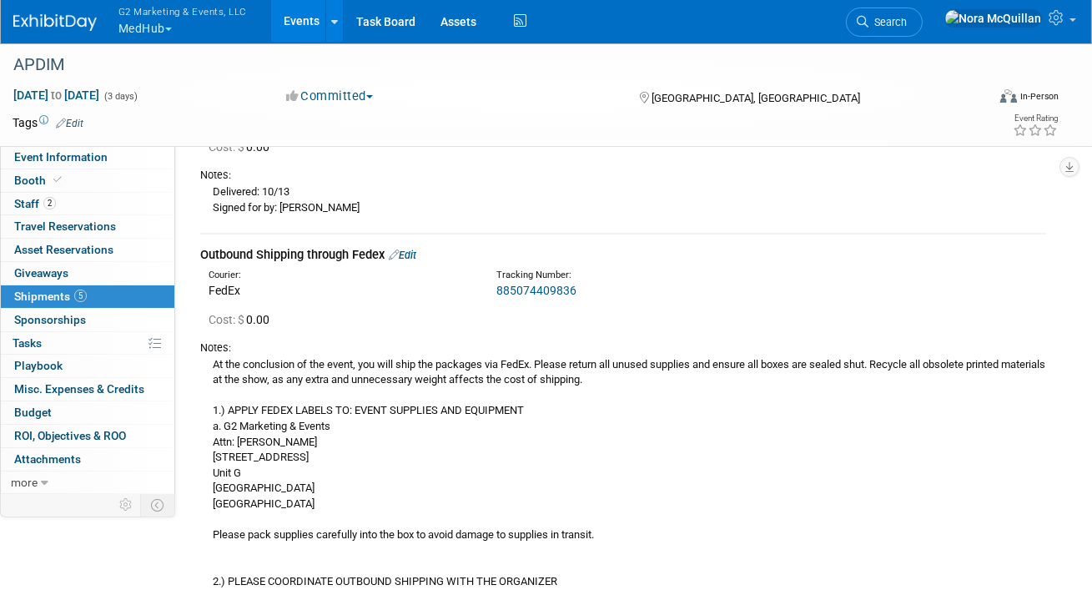
click at [414, 253] on link "Edit" at bounding box center [403, 255] width 28 height 13
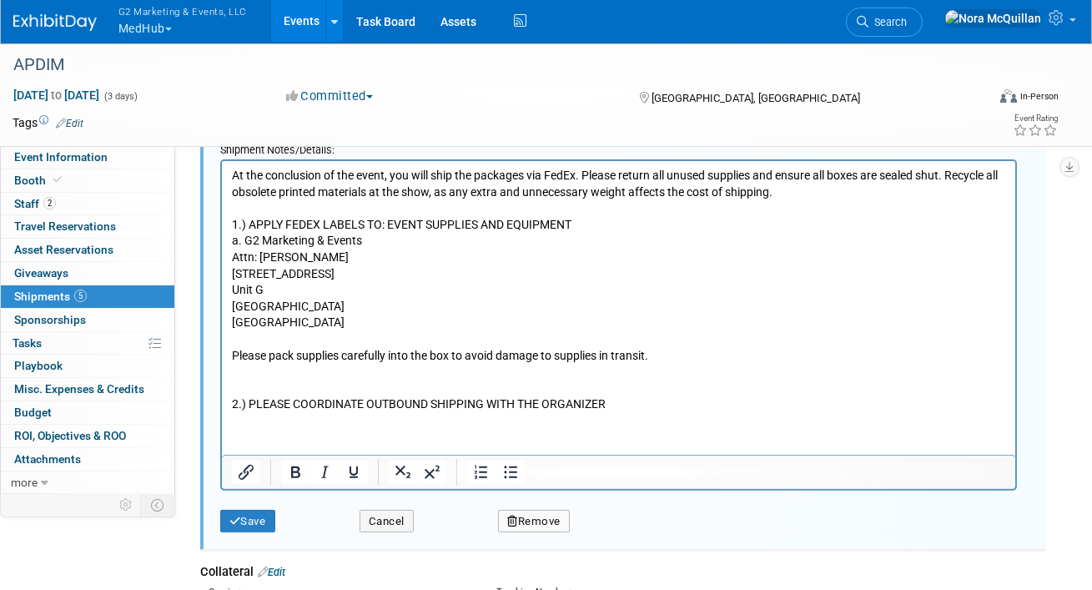
scroll to position [1184, 0]
click at [545, 511] on button "Remove" at bounding box center [534, 519] width 72 height 23
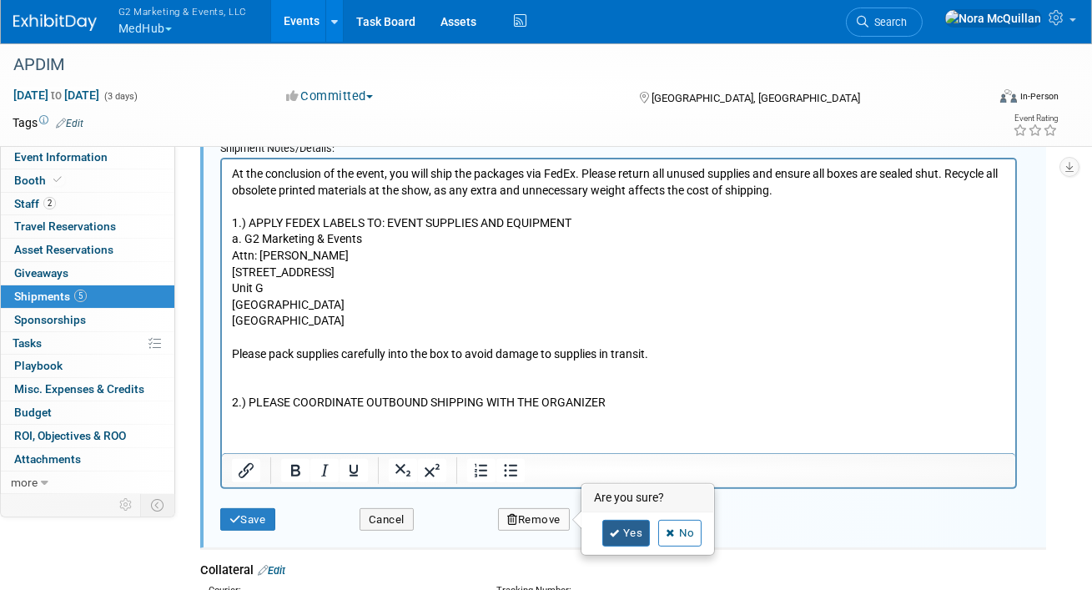
click at [622, 530] on link "Yes" at bounding box center [626, 533] width 48 height 27
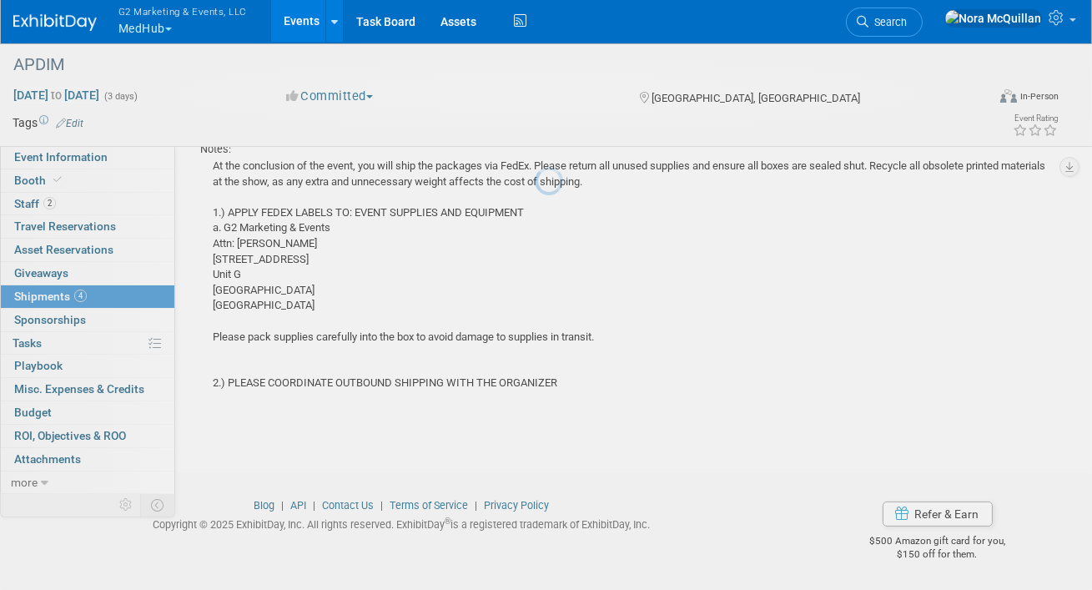
scroll to position [1066, 0]
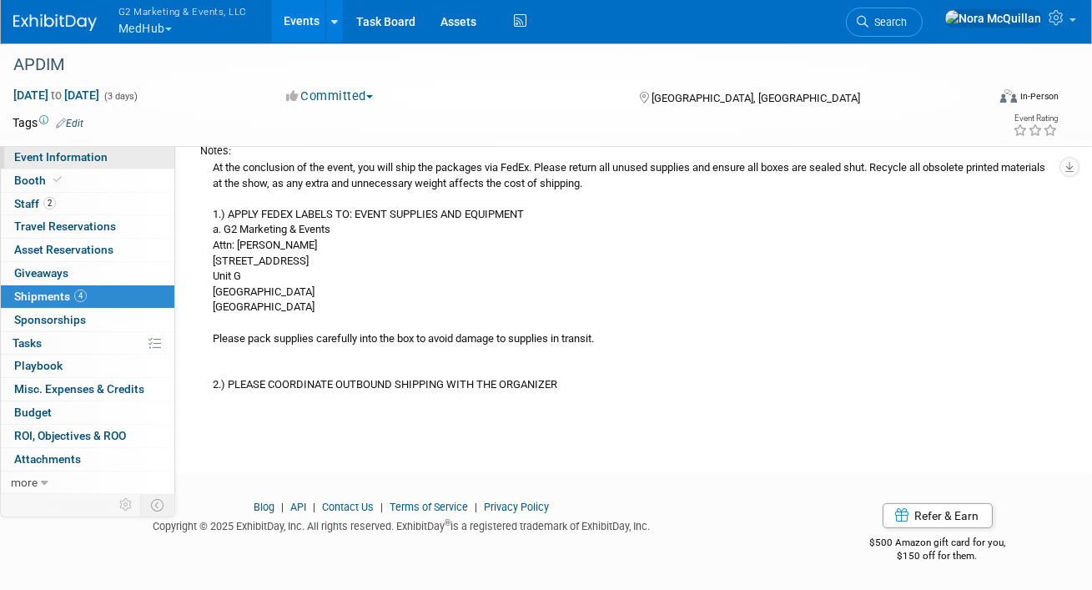
click at [51, 150] on span "Event Information" at bounding box center [60, 156] width 93 height 13
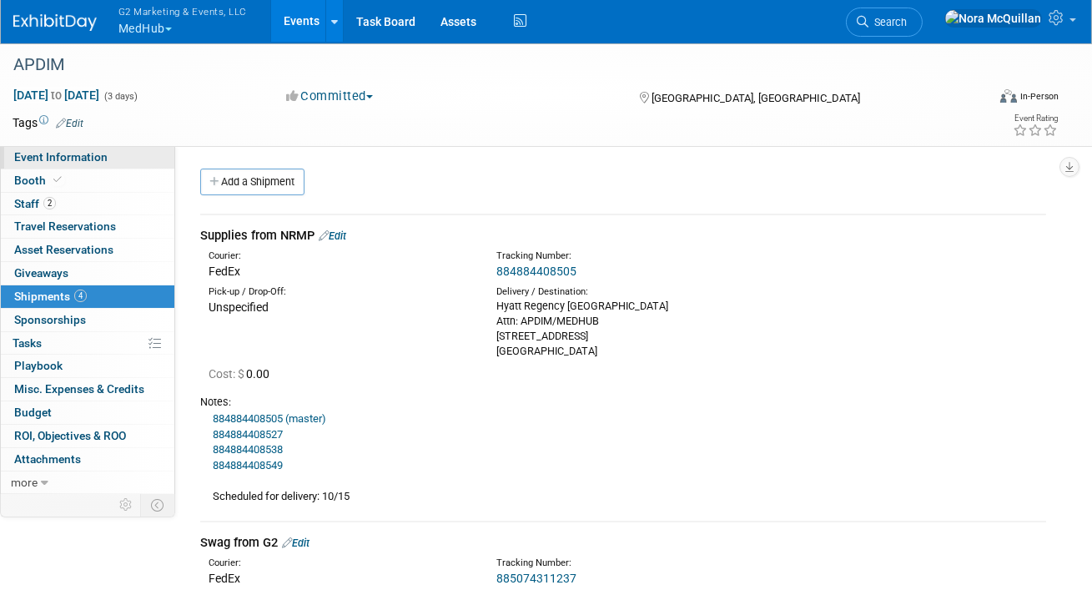
select select "Medhub & BoardVitals"
select select "Tier 2"
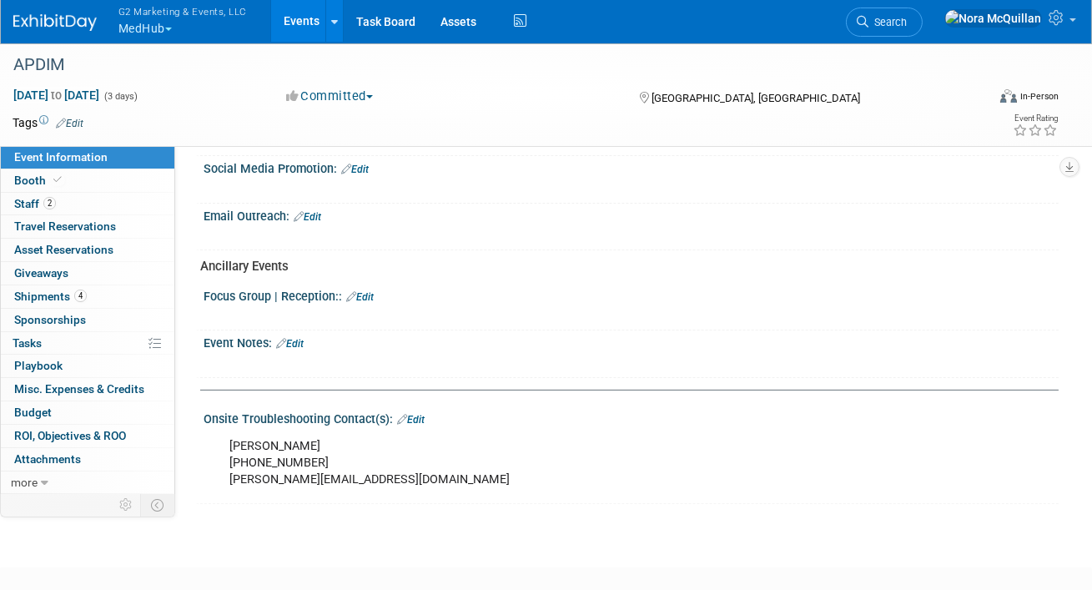
scroll to position [1080, 0]
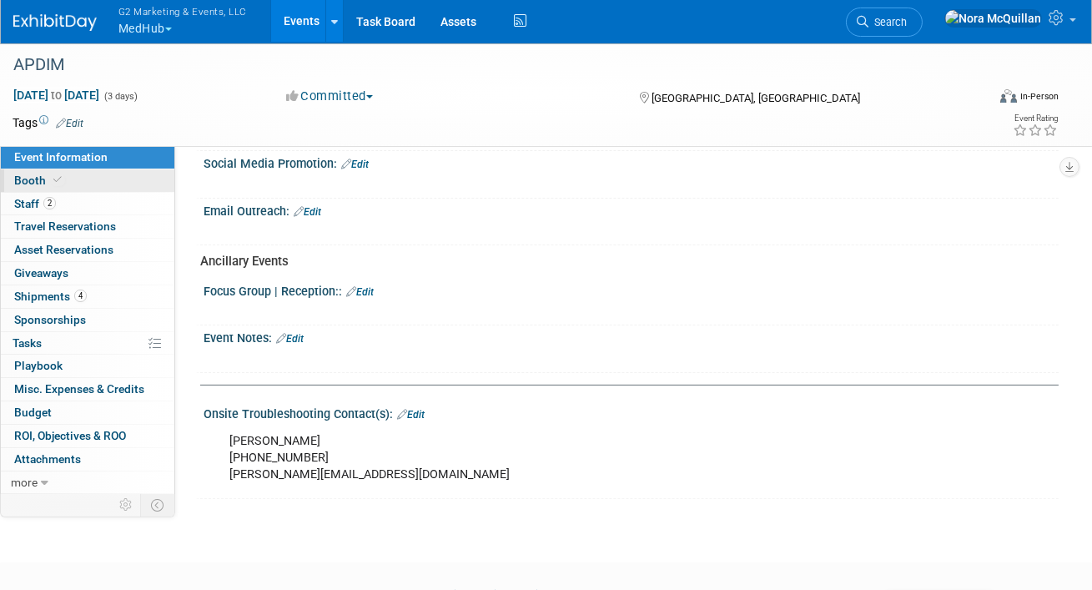
click at [73, 179] on link "Booth" at bounding box center [88, 180] width 174 height 23
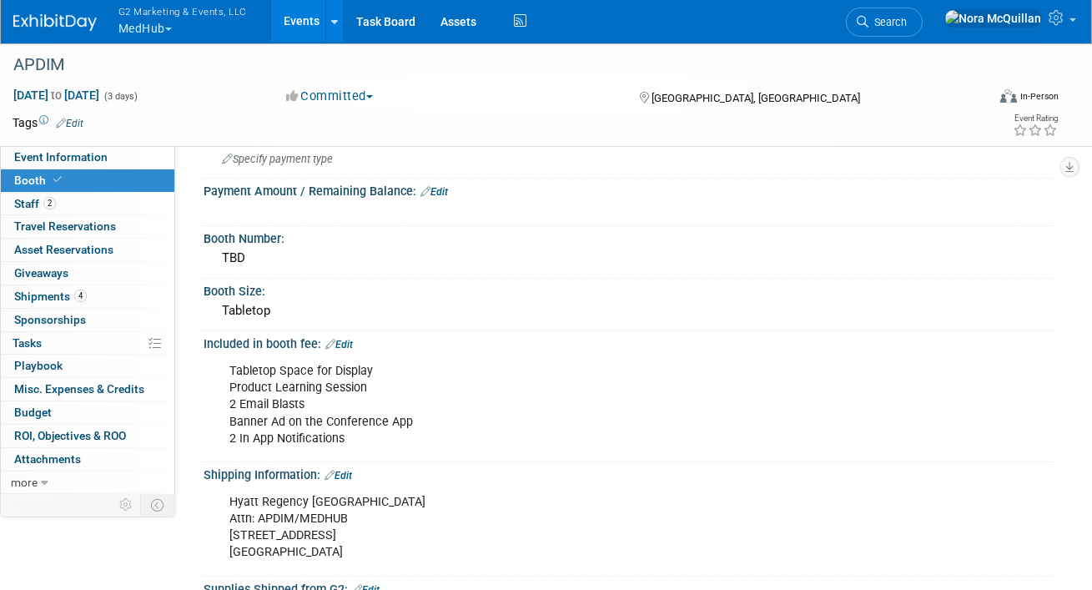
scroll to position [0, 0]
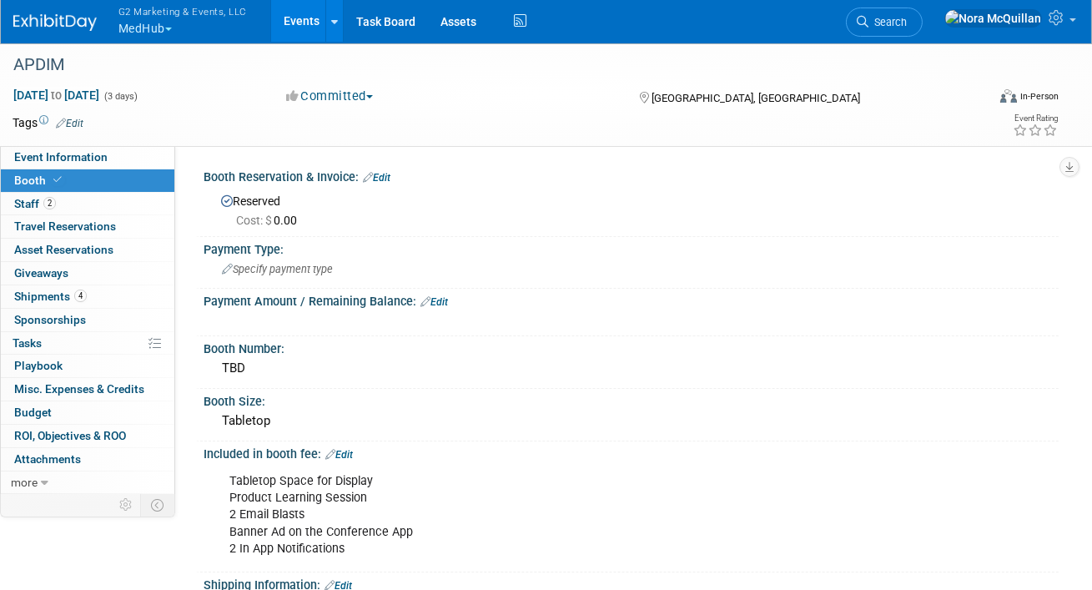
click at [388, 173] on link "Edit" at bounding box center [377, 178] width 28 height 12
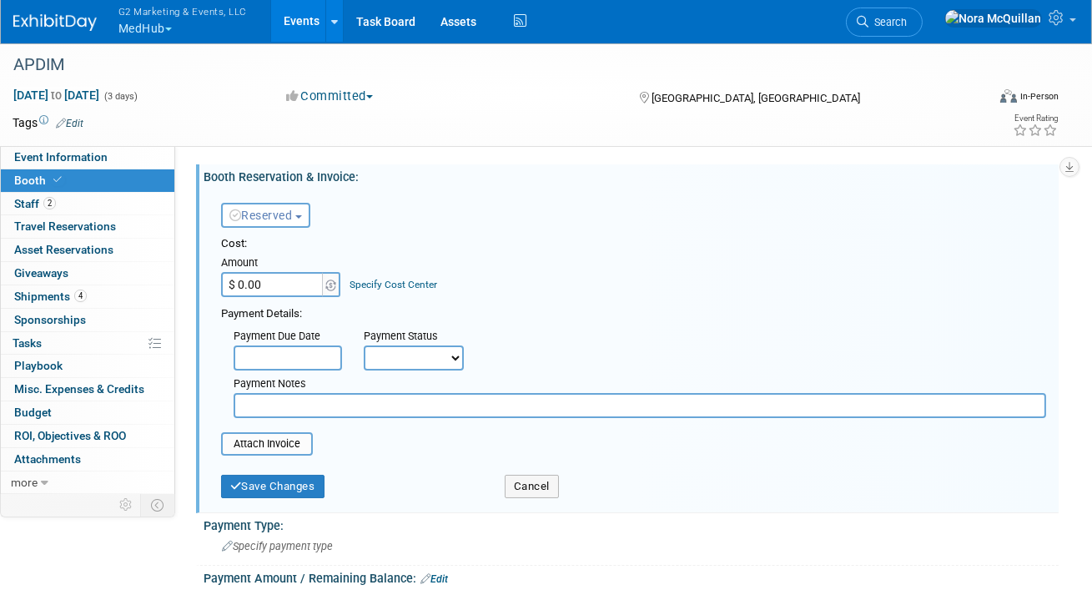
click at [280, 286] on input "$ 0.00" at bounding box center [273, 284] width 104 height 25
type input "$ 10,000.00"
click at [253, 486] on button "Save Changes" at bounding box center [272, 486] width 103 height 23
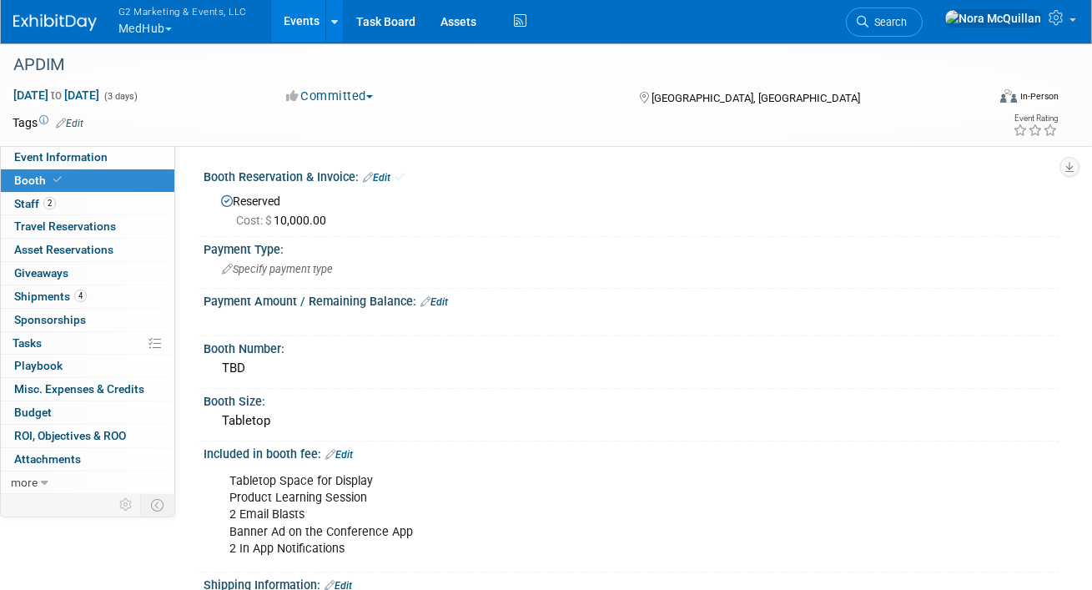
click at [444, 300] on link "Edit" at bounding box center [435, 302] width 28 height 12
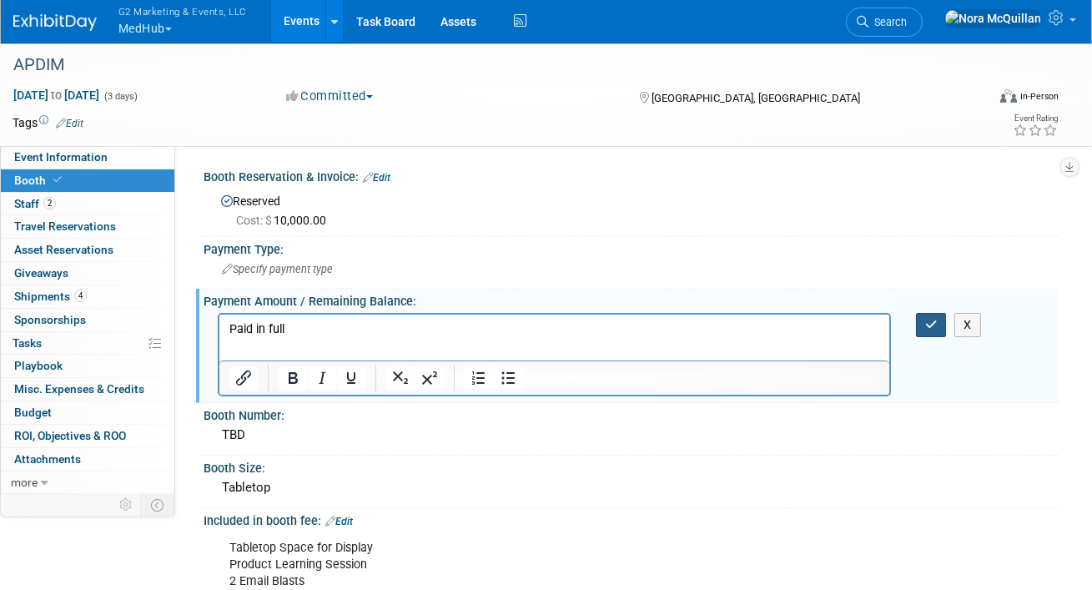
click at [936, 321] on icon "button" at bounding box center [931, 325] width 13 height 12
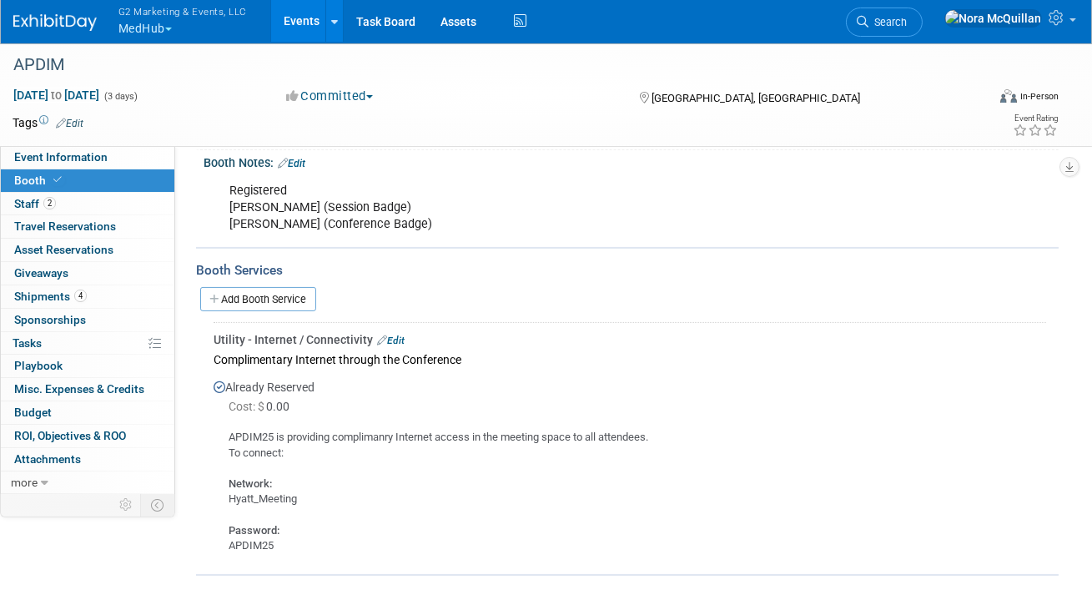
scroll to position [819, 0]
click at [61, 204] on link "2 Staff 2" at bounding box center [88, 204] width 174 height 23
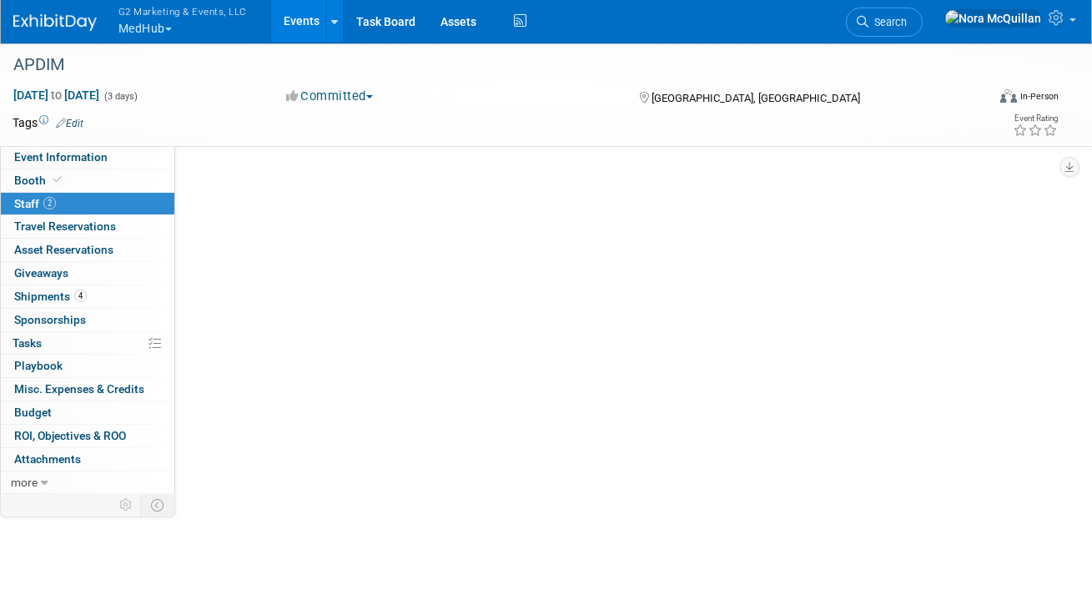
scroll to position [0, 0]
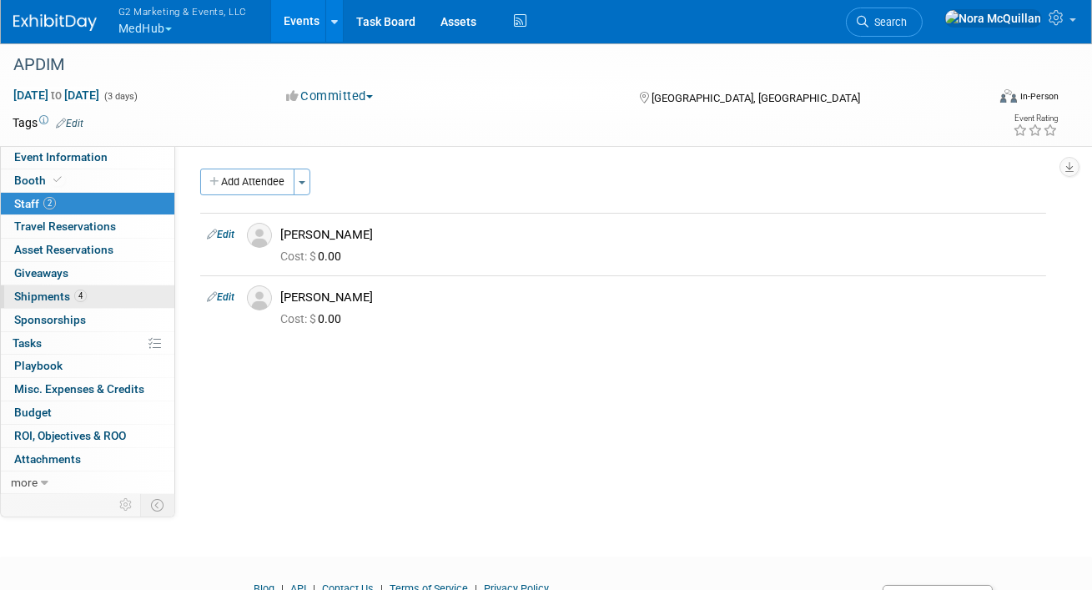
click at [58, 292] on span "Shipments 4" at bounding box center [50, 296] width 73 height 13
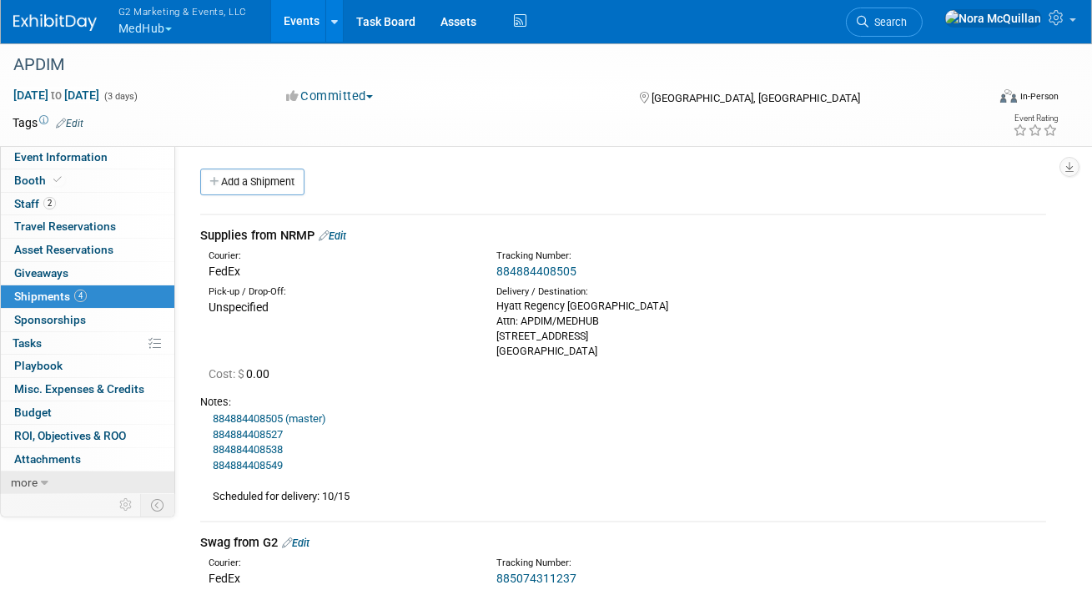
click at [30, 480] on span "more" at bounding box center [24, 482] width 27 height 13
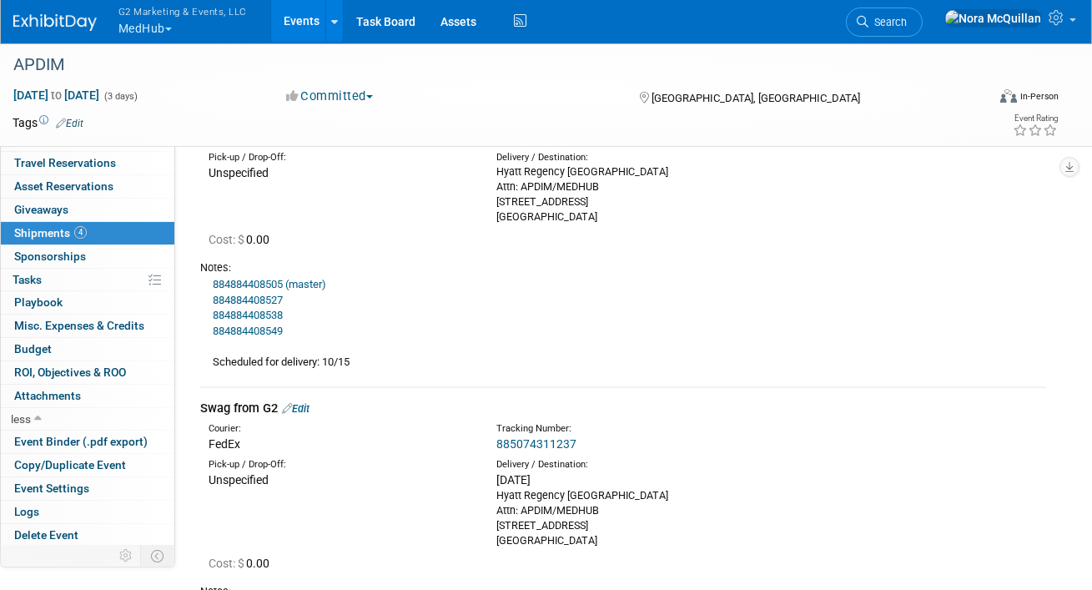
scroll to position [146, 0]
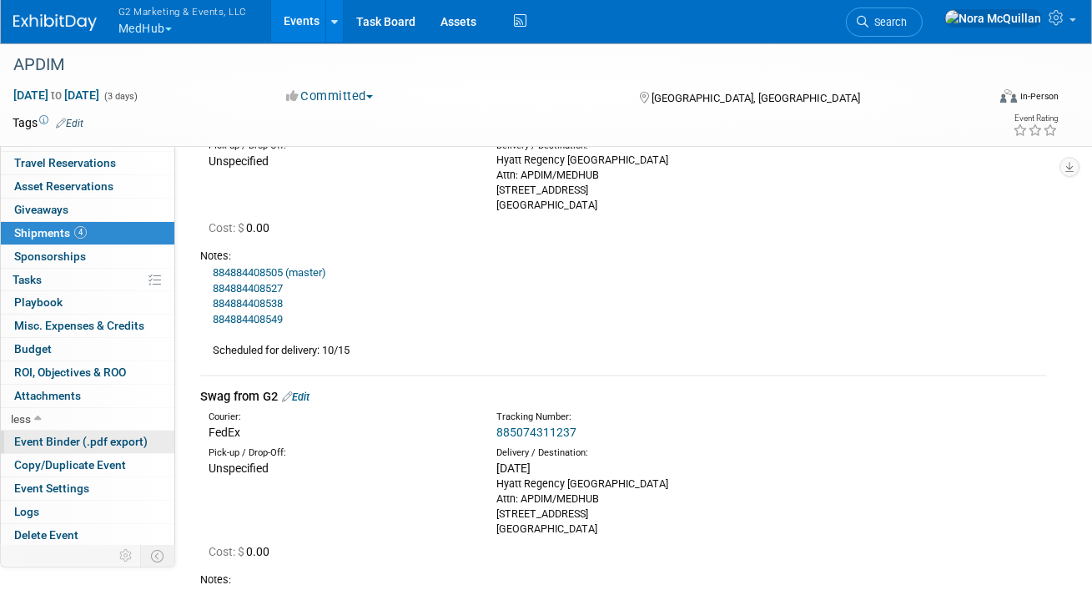
click at [37, 442] on span "Event Binder (.pdf export)" at bounding box center [81, 441] width 134 height 13
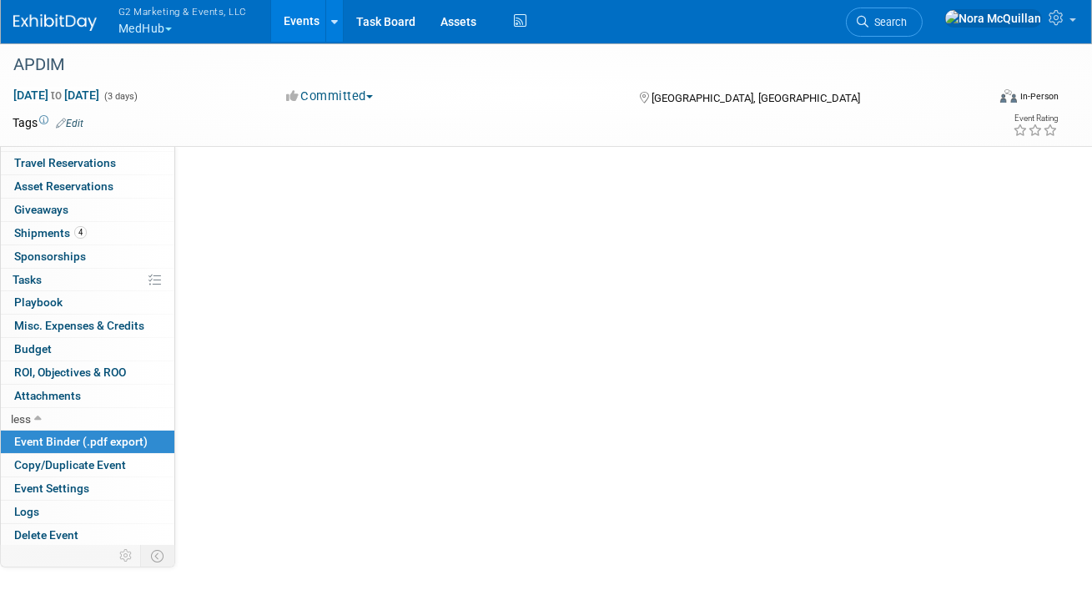
scroll to position [0, 0]
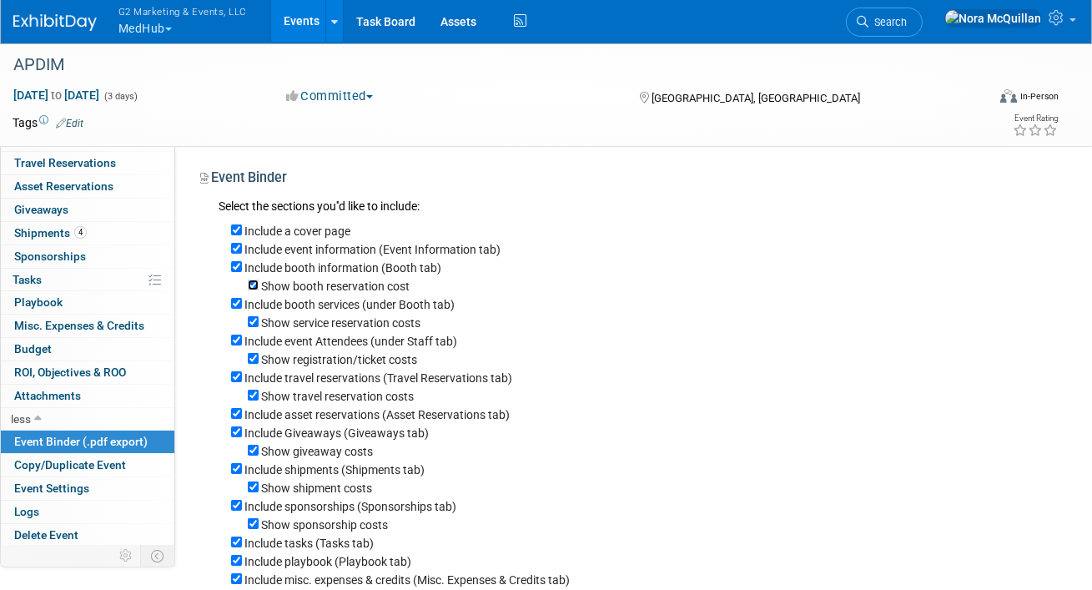
click at [254, 289] on input "Show booth reservation cost" at bounding box center [253, 285] width 11 height 11
checkbox input "false"
click at [252, 322] on input "Show service reservation costs" at bounding box center [253, 321] width 11 height 11
checkbox input "false"
click at [253, 360] on input "Show registration/ticket costs" at bounding box center [253, 358] width 11 height 11
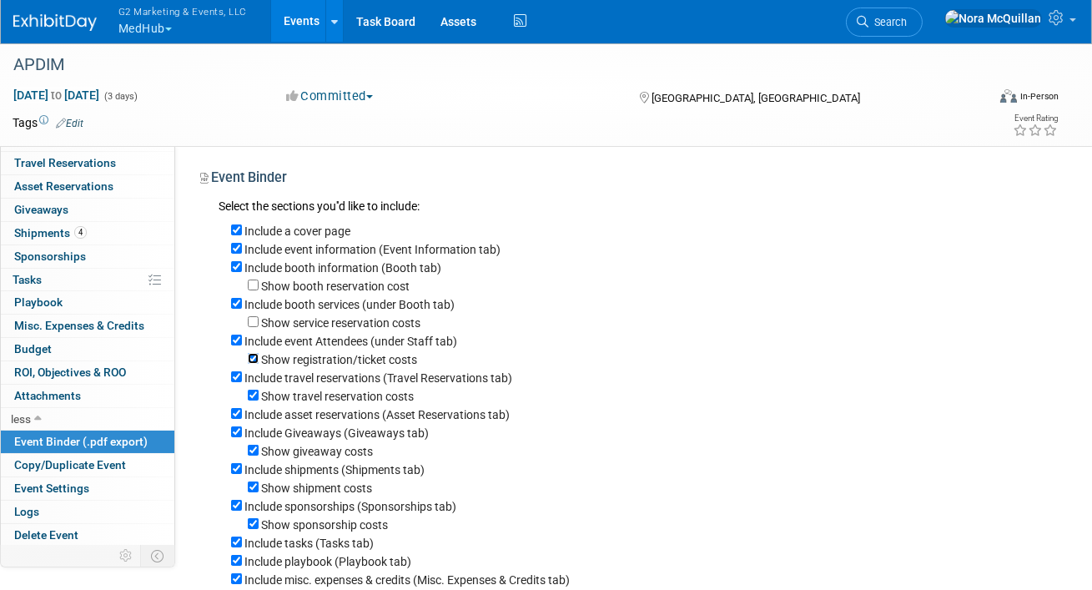
checkbox input "false"
click at [239, 380] on input "Include travel reservations (Travel Reservations tab)" at bounding box center [236, 376] width 11 height 11
checkbox input "false"
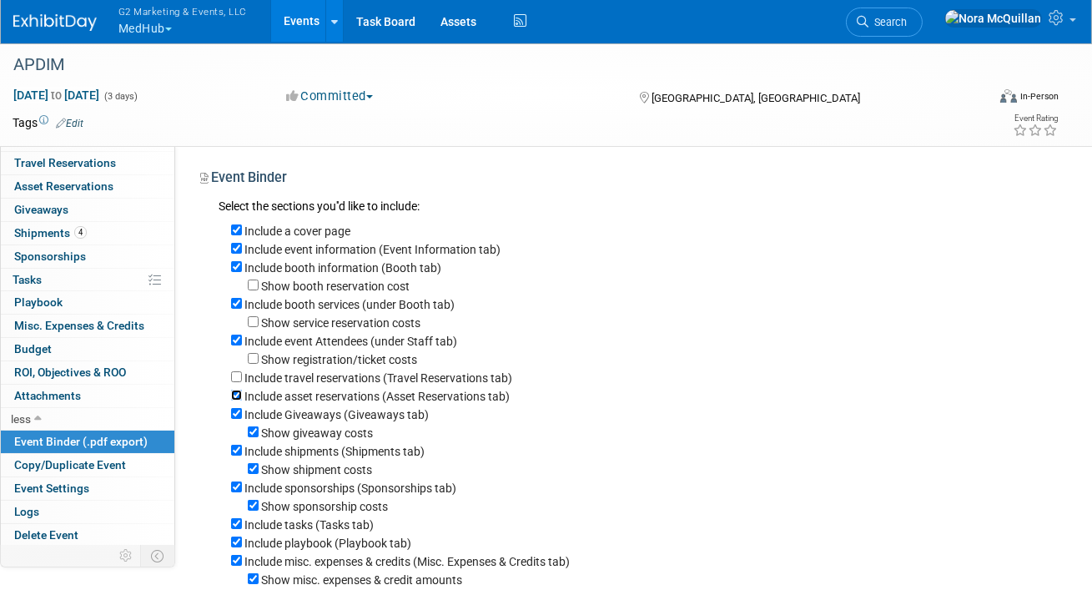
click at [236, 398] on input "Include asset reservations (Asset Reservations tab)" at bounding box center [236, 395] width 11 height 11
checkbox input "false"
click at [237, 416] on input "Include Giveaways (Giveaways tab)" at bounding box center [236, 413] width 11 height 11
checkbox input "false"
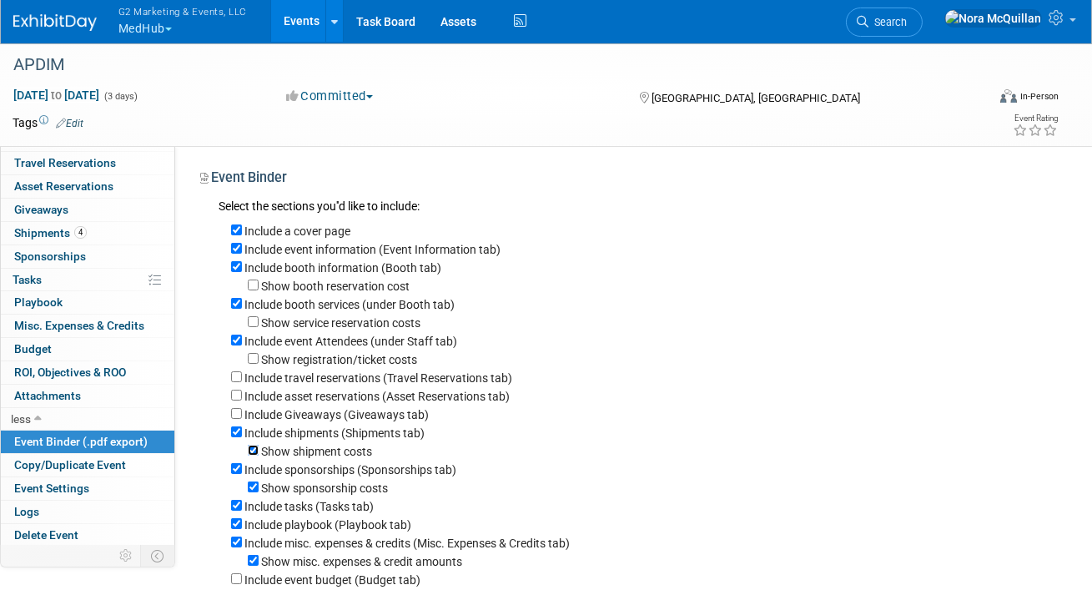
click at [253, 456] on input "Show shipment costs" at bounding box center [253, 450] width 11 height 11
checkbox input "false"
click at [237, 472] on input "Include sponsorships (Sponsorships tab)" at bounding box center [236, 468] width 11 height 11
checkbox input "false"
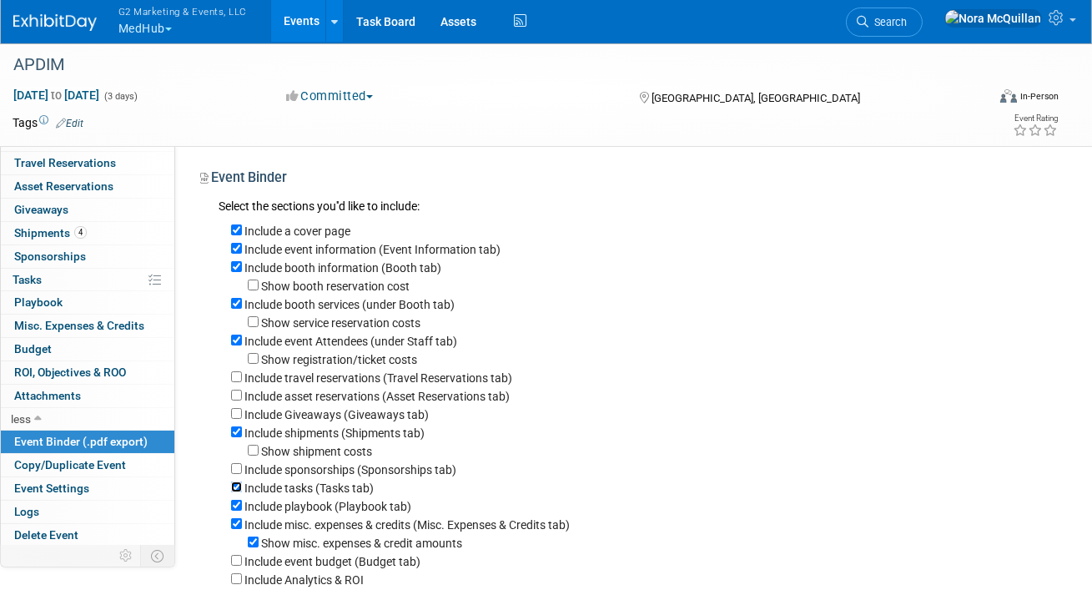
click at [237, 490] on input "Include tasks (Tasks tab)" at bounding box center [236, 486] width 11 height 11
checkbox input "false"
click at [238, 511] on input "Include playbook (Playbook tab)" at bounding box center [236, 505] width 11 height 11
checkbox input "false"
click at [238, 529] on input "Include misc. expenses & credits (Misc. Expenses & Credits tab)" at bounding box center [236, 523] width 11 height 11
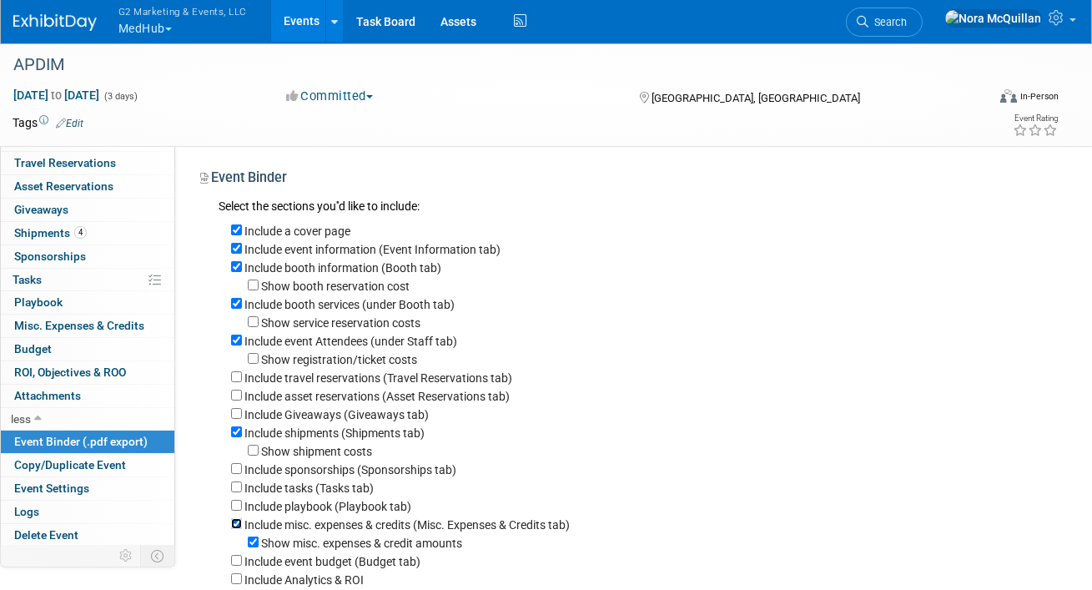
checkbox input "false"
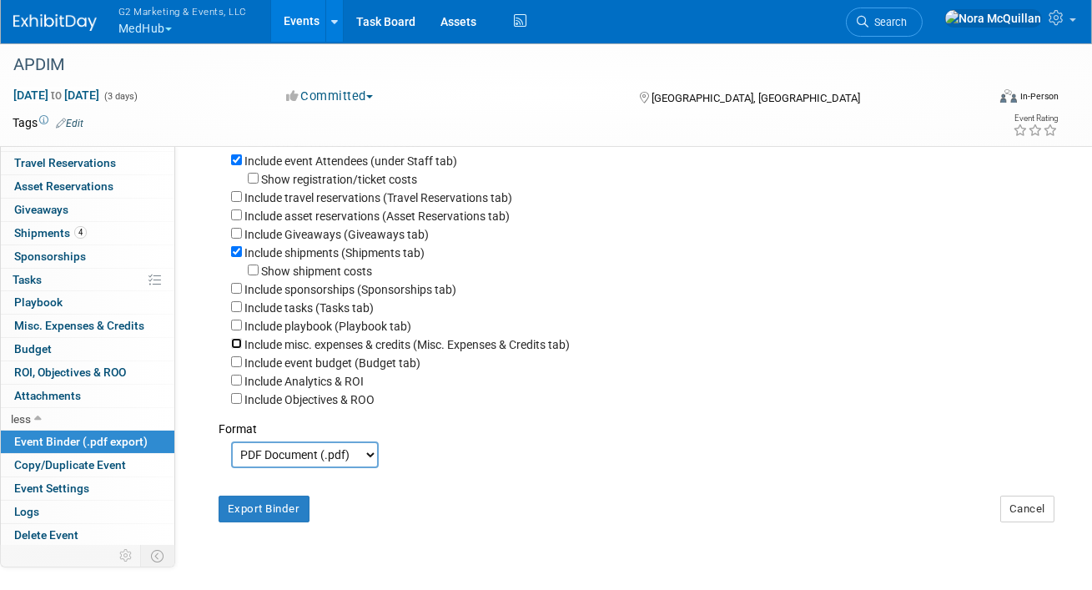
scroll to position [179, 0]
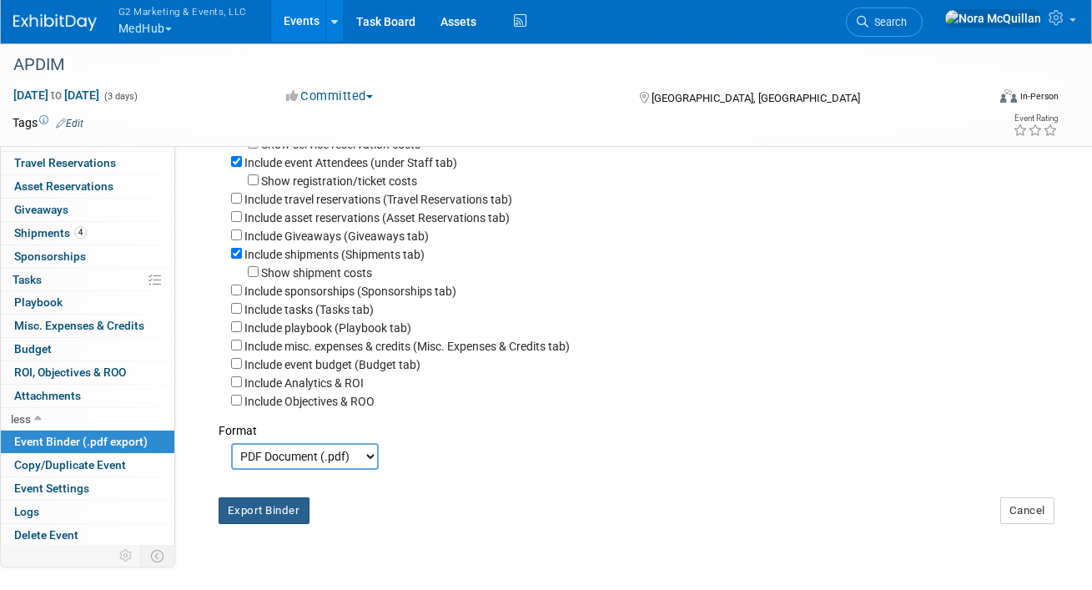
click at [246, 510] on button "Export Binder" at bounding box center [264, 510] width 91 height 27
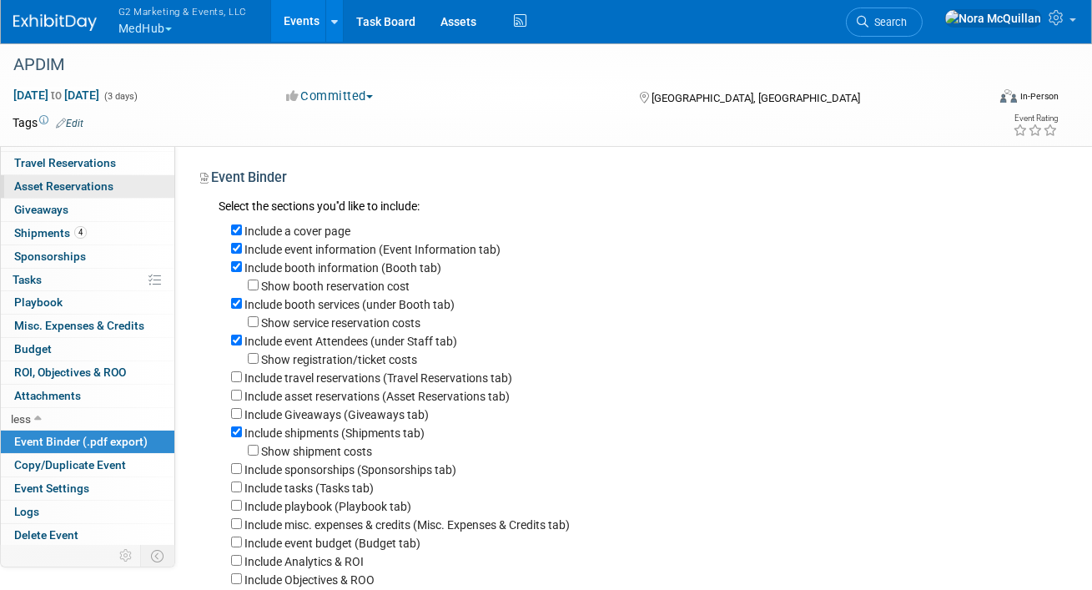
scroll to position [0, 0]
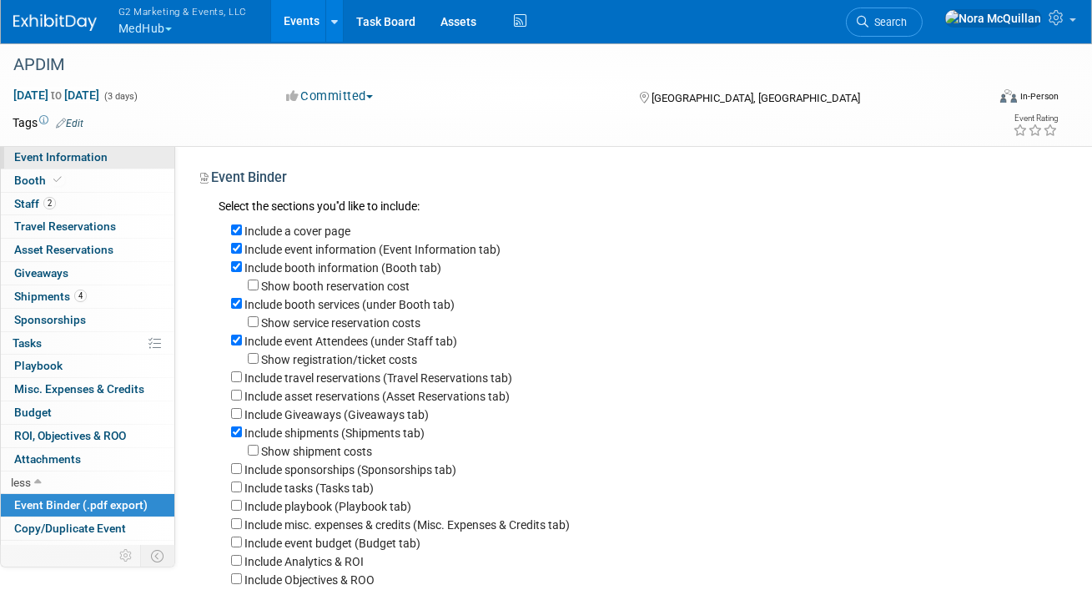
click at [68, 159] on span "Event Information" at bounding box center [60, 156] width 93 height 13
select select "Medhub & BoardVitals"
select select "Tier 2"
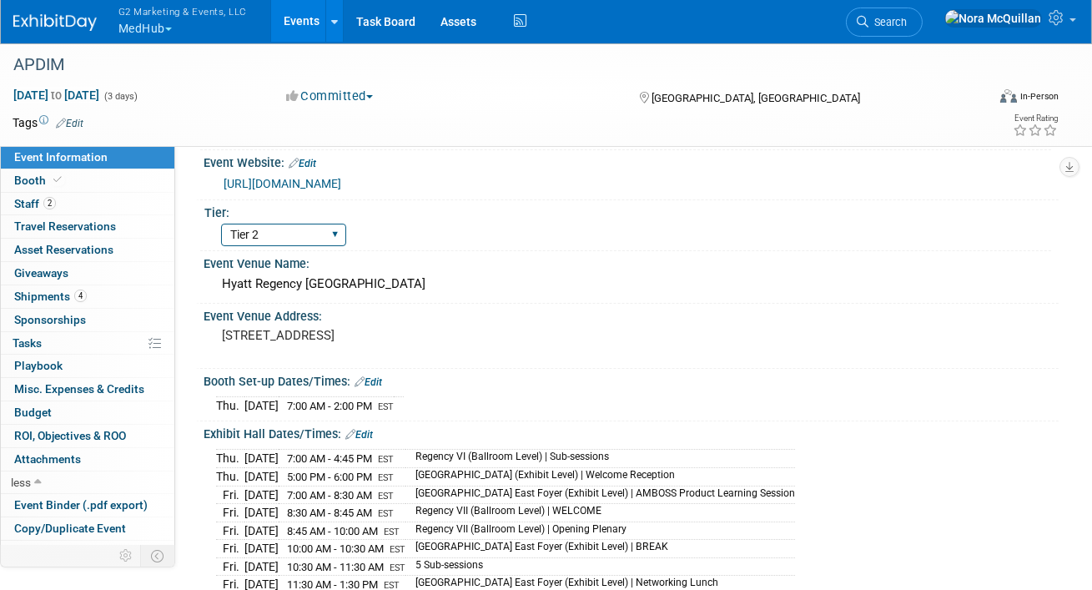
scroll to position [119, 0]
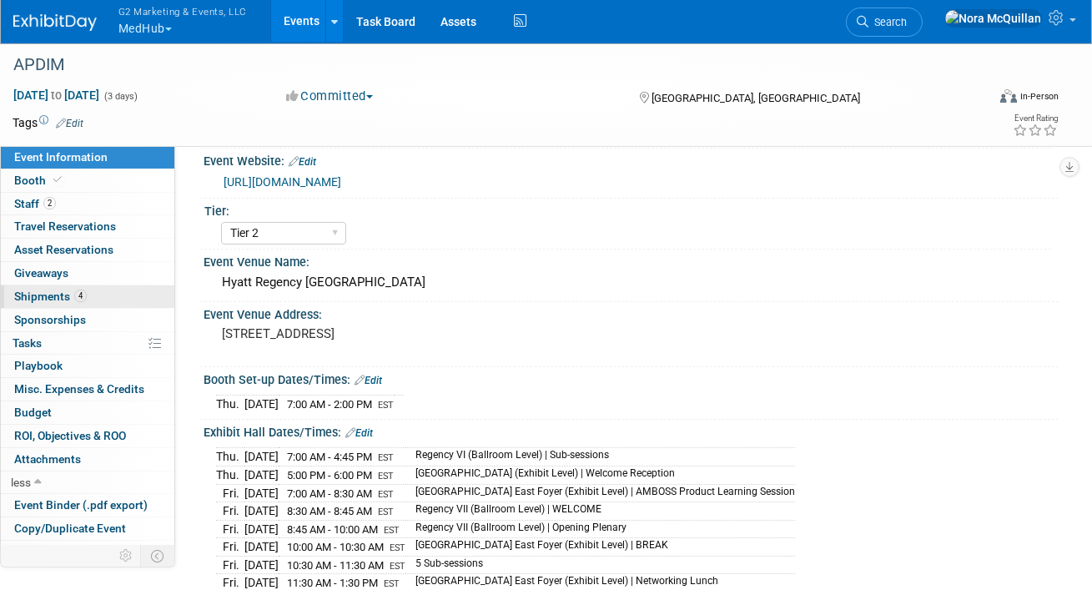
click at [52, 296] on span "Shipments 4" at bounding box center [50, 296] width 73 height 13
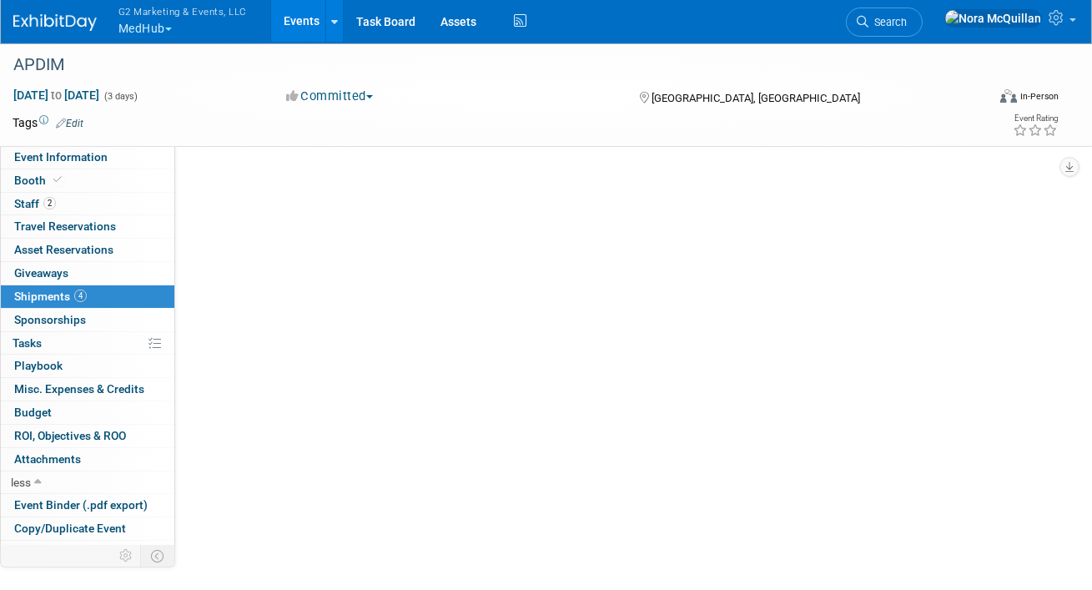
scroll to position [0, 0]
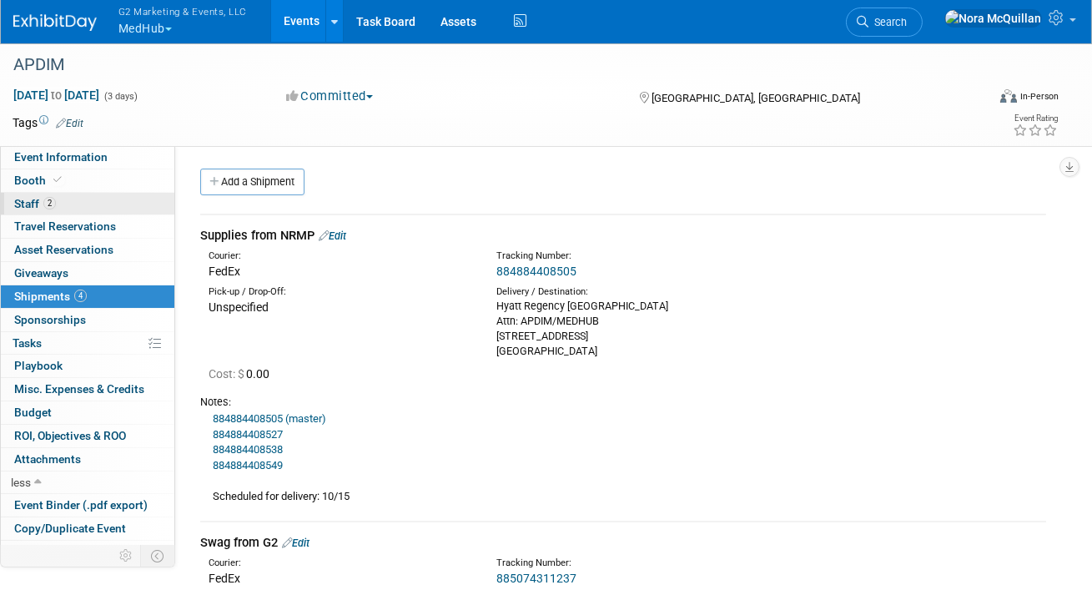
click at [34, 201] on span "Staff 2" at bounding box center [35, 203] width 42 height 13
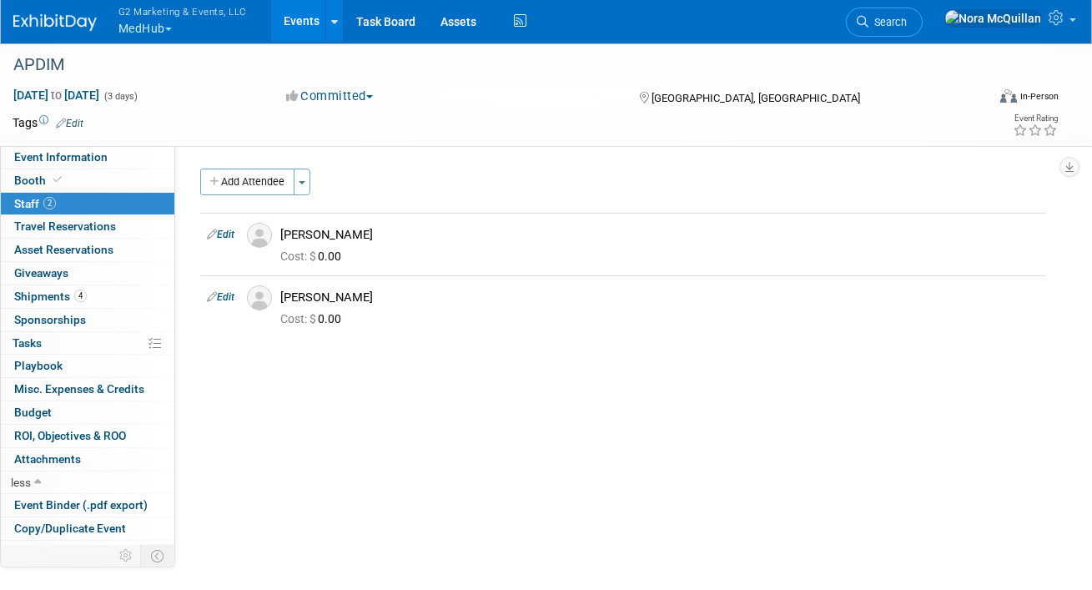
click at [127, 26] on button "G2 Marketing & Events, LLC MedHub" at bounding box center [192, 21] width 151 height 43
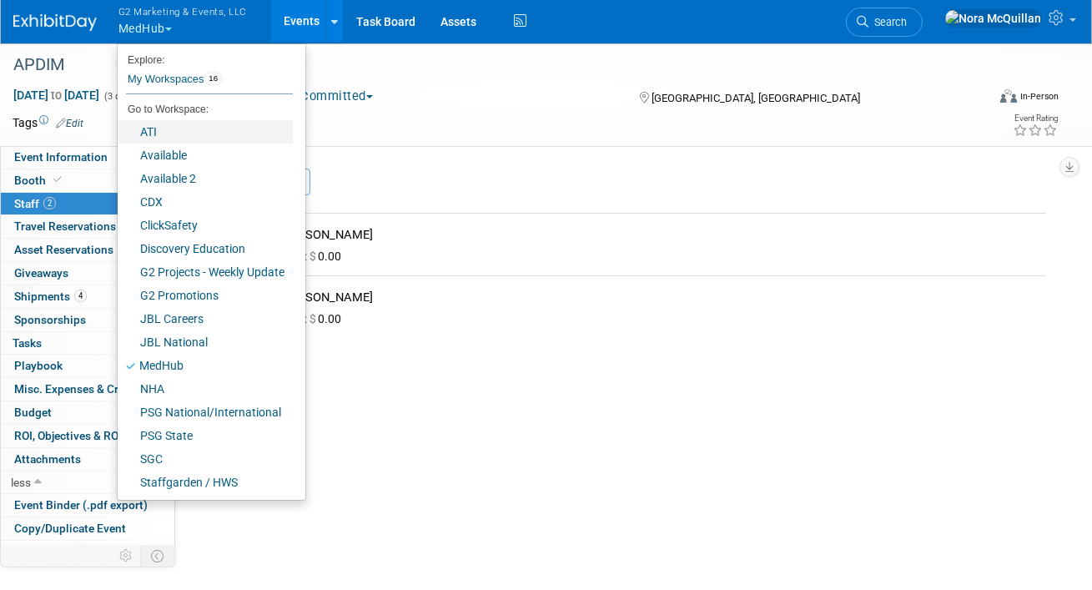
click at [164, 125] on link "ATI" at bounding box center [205, 131] width 175 height 23
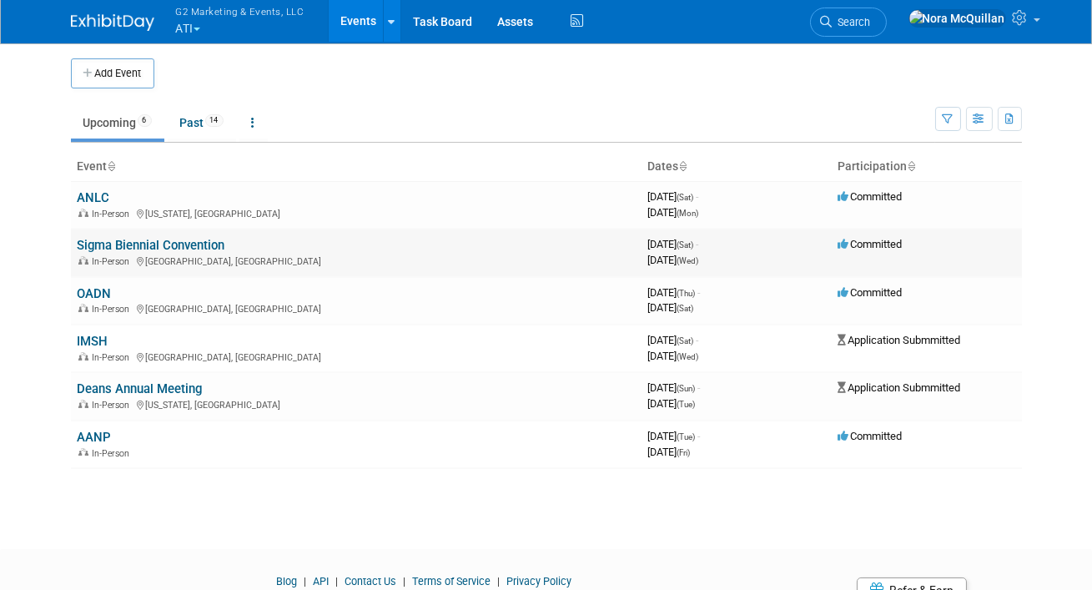
click at [109, 250] on link "Sigma Biennial Convention" at bounding box center [152, 245] width 148 height 15
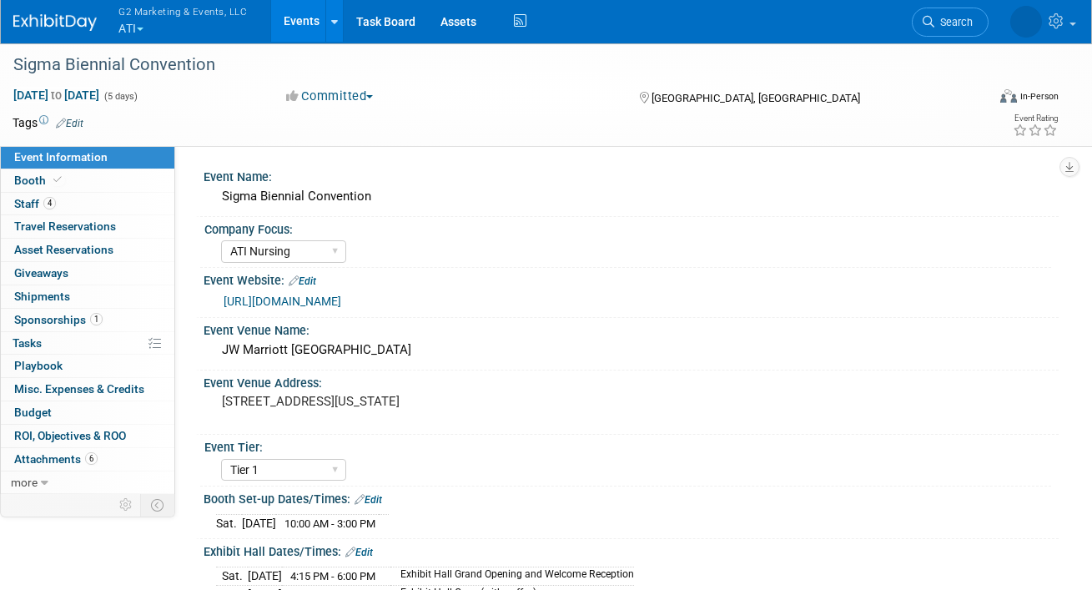
select select "ATI Nursing"
select select "Tier 1"
click at [18, 172] on link "Booth" at bounding box center [88, 180] width 174 height 23
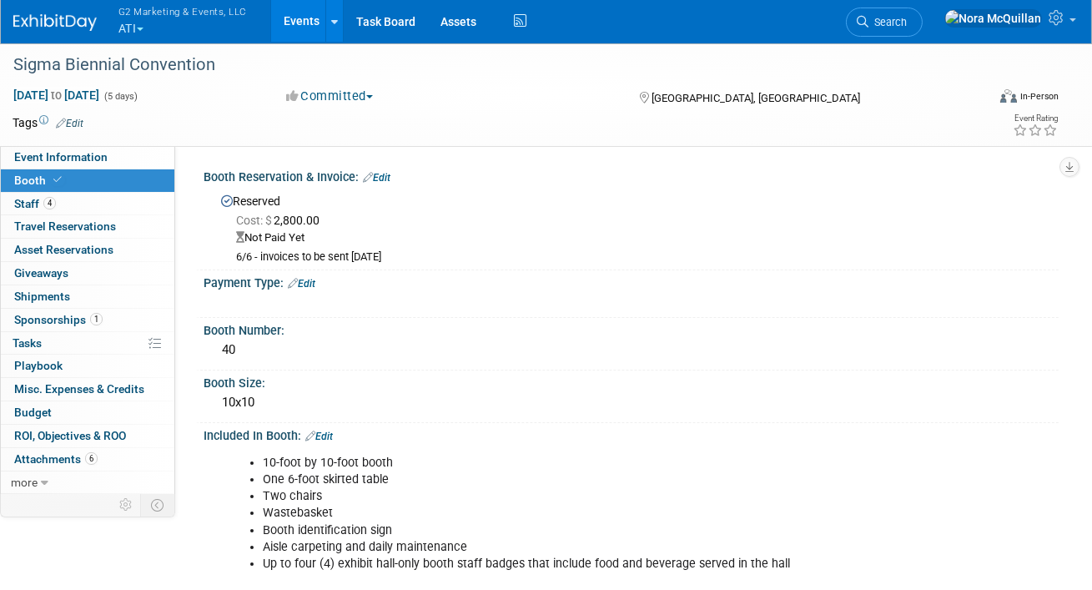
scroll to position [58, 0]
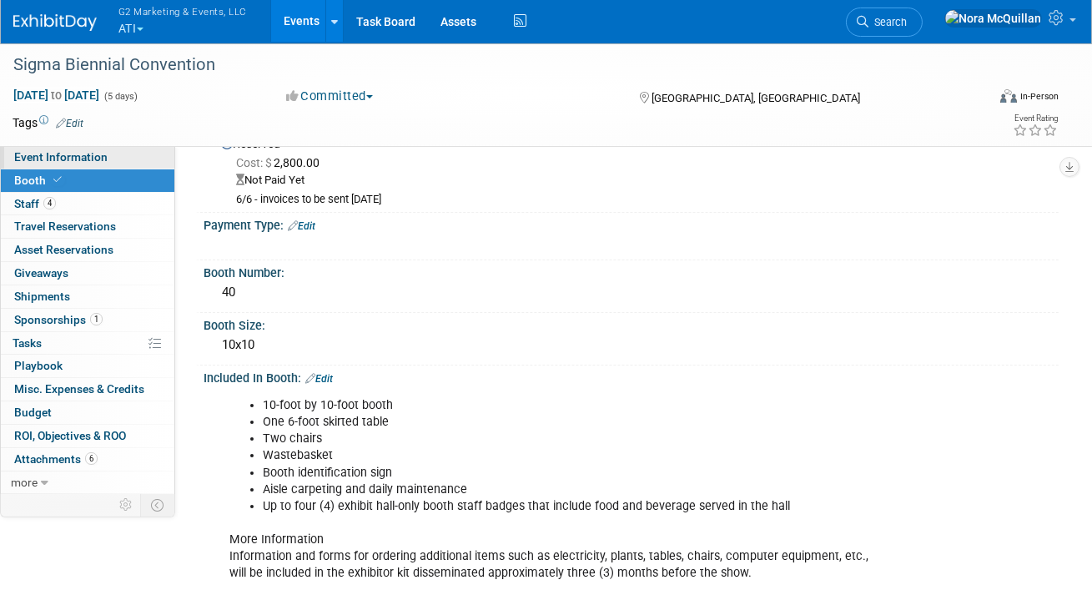
click at [88, 164] on link "Event Information" at bounding box center [88, 157] width 174 height 23
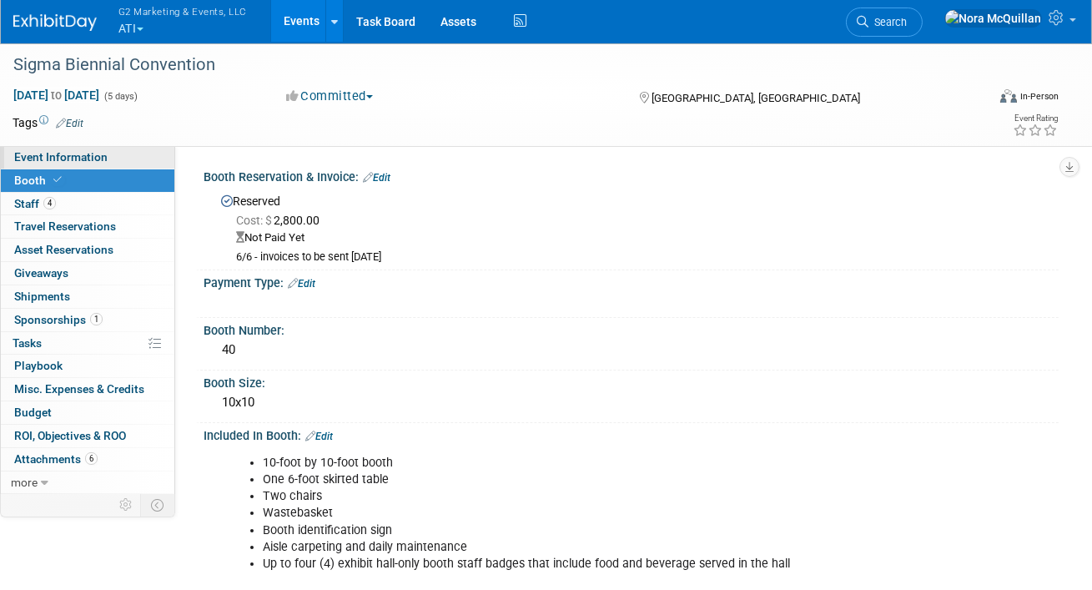
select select "ATI Nursing"
select select "Tier 1"
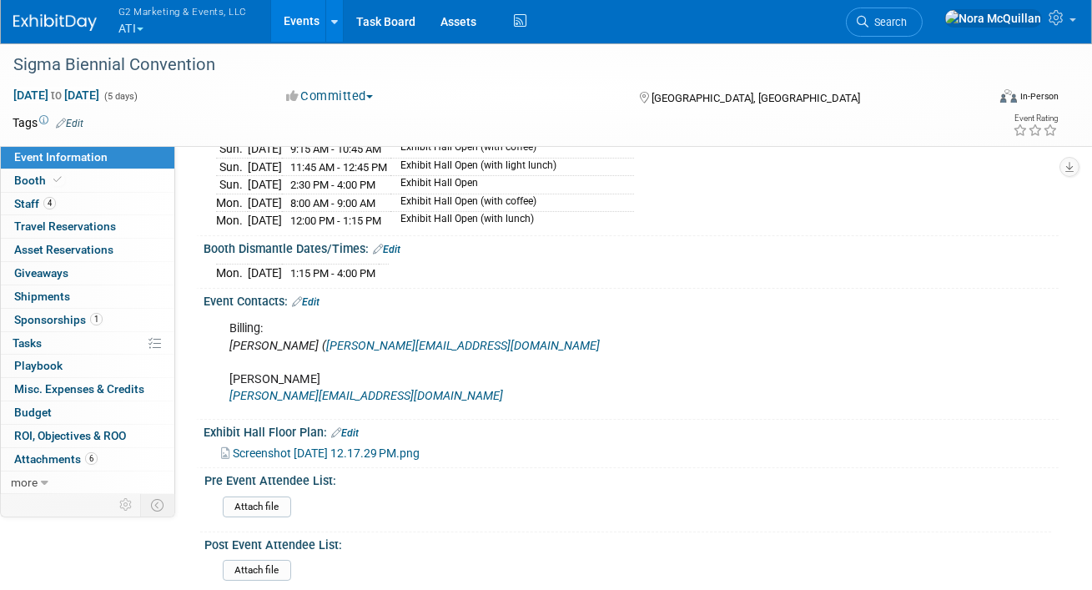
scroll to position [469, 0]
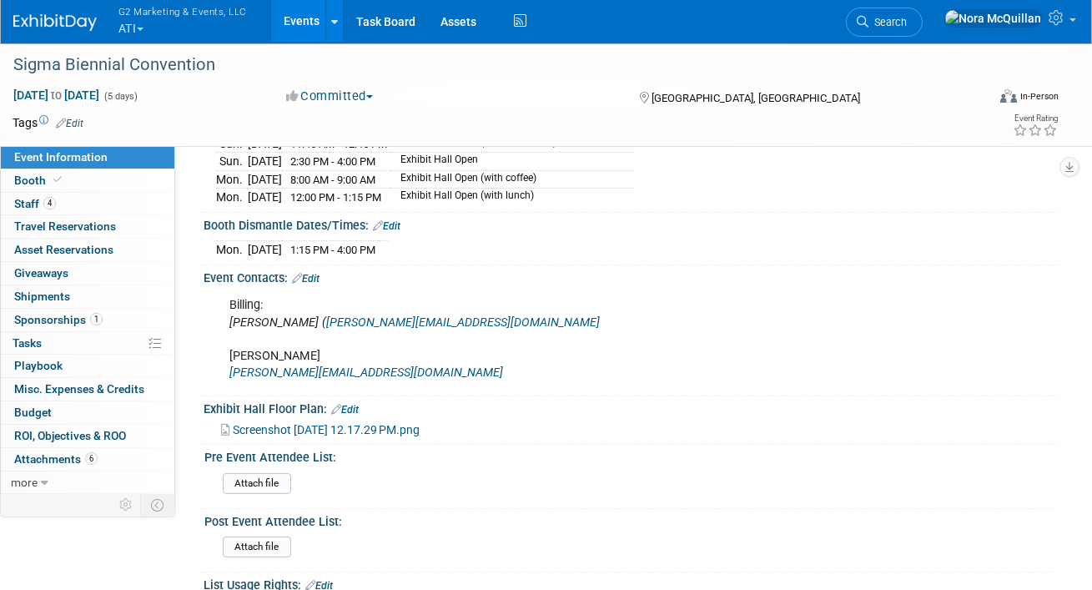
click at [348, 423] on span "Screenshot 2025-10-09 at 12.17.29 PM.png" at bounding box center [326, 429] width 187 height 13
click at [57, 176] on icon at bounding box center [57, 179] width 8 height 9
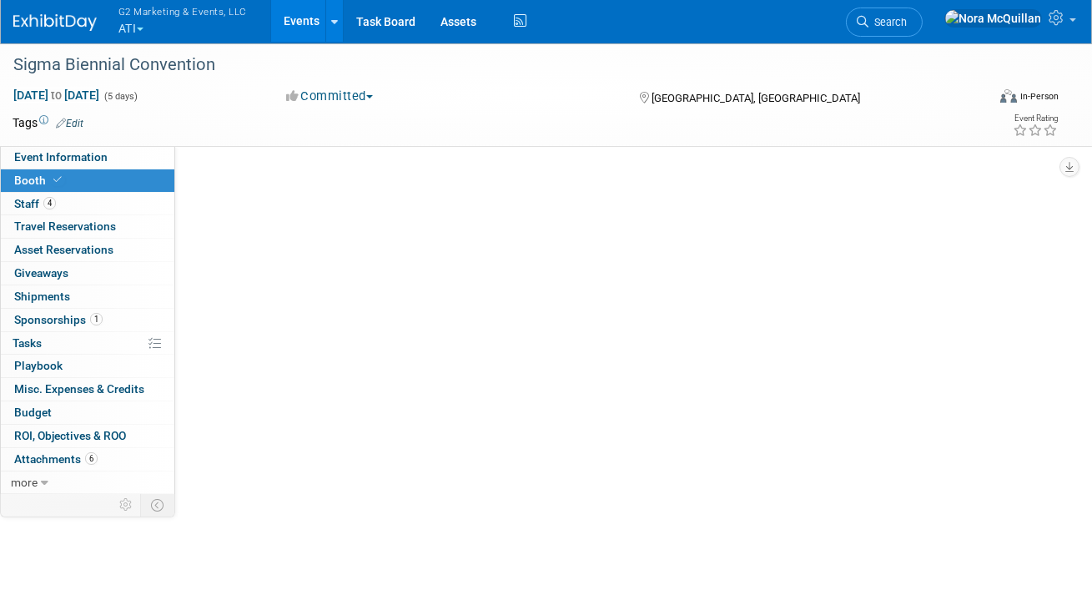
scroll to position [0, 0]
